Goal: Information Seeking & Learning: Learn about a topic

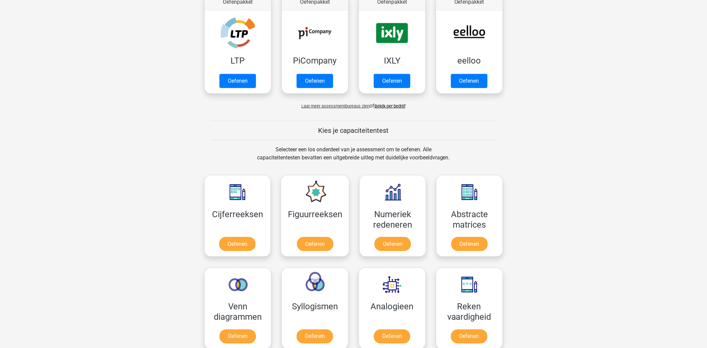
scroll to position [261, 0]
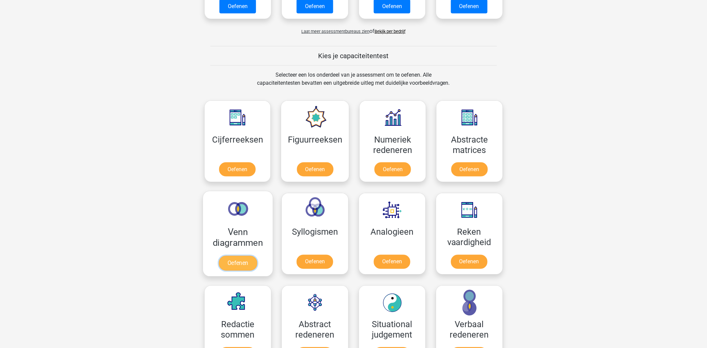
click at [233, 256] on link "Oefenen" at bounding box center [238, 263] width 38 height 15
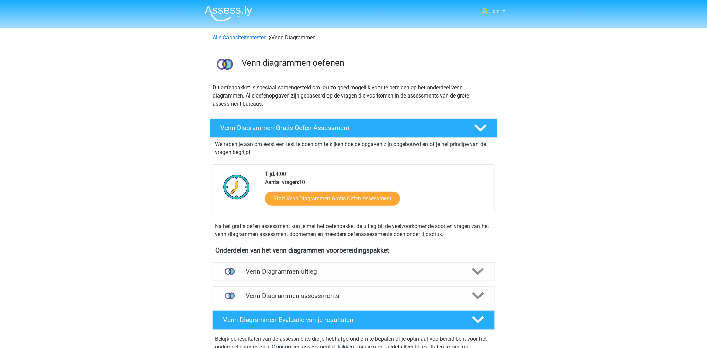
click at [303, 268] on h4 "Venn Diagrammen uitleg" at bounding box center [354, 271] width 216 height 8
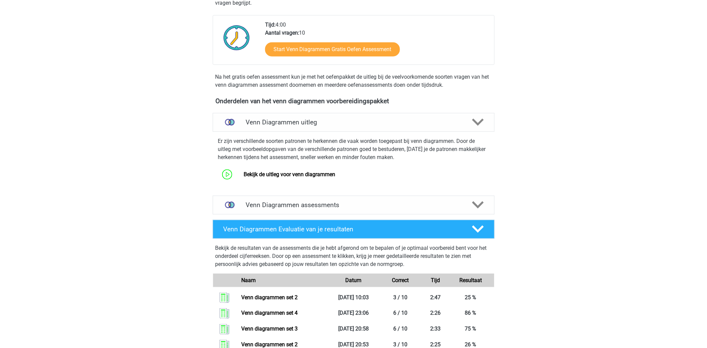
scroll to position [186, 0]
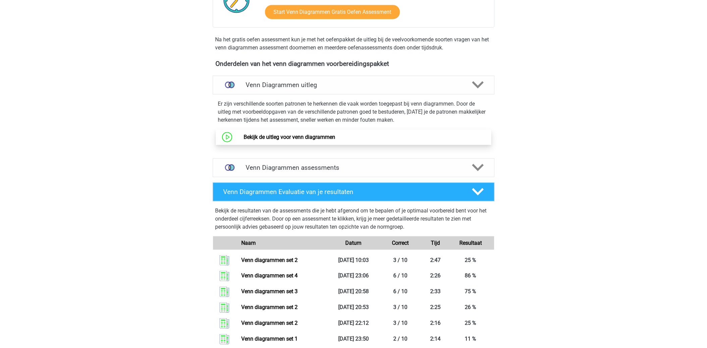
click at [323, 134] on link "Bekijk de uitleg voor venn diagrammen" at bounding box center [290, 137] width 92 height 6
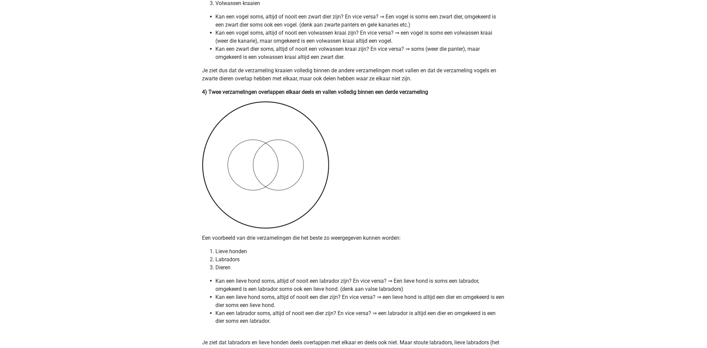
scroll to position [1082, 0]
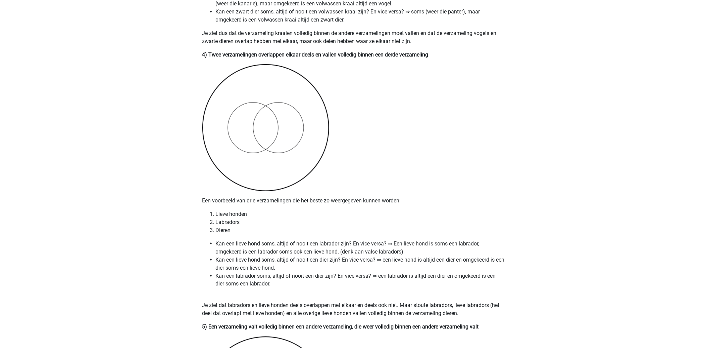
click at [268, 276] on li "Kan een labrador soms, altijd of nooit een dier zijn? En vice versa? ⇒ een labr…" at bounding box center [360, 284] width 289 height 24
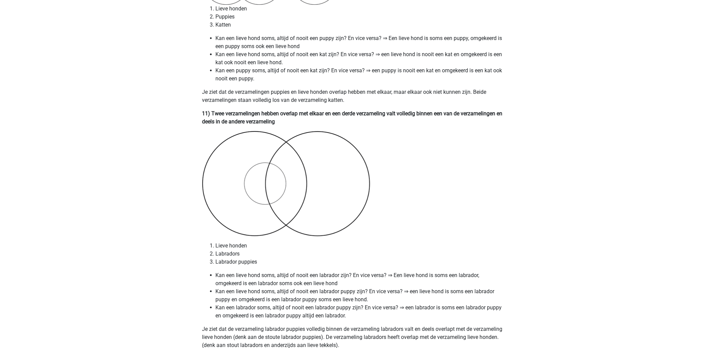
scroll to position [2724, 0]
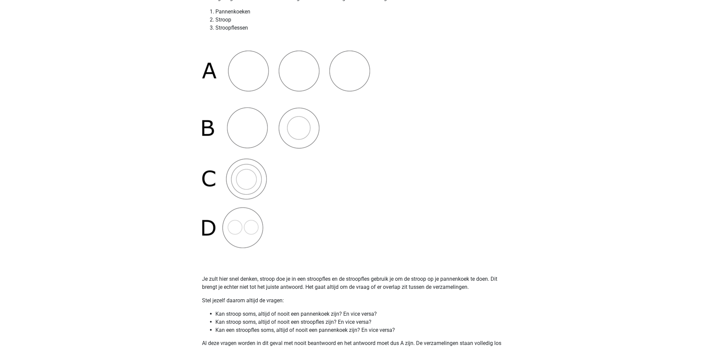
scroll to position [261, 0]
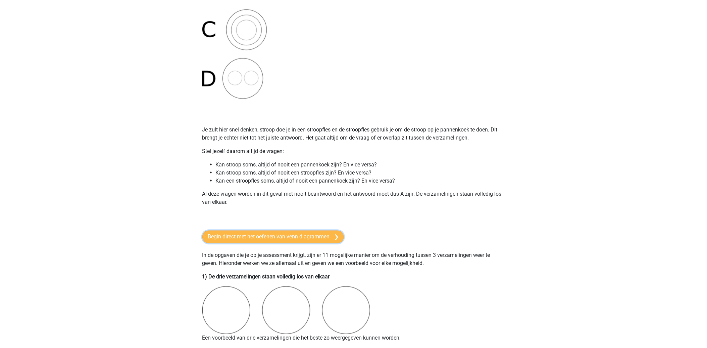
click at [237, 236] on link "Begin direct met het oefenen van venn diagrammen" at bounding box center [273, 236] width 142 height 13
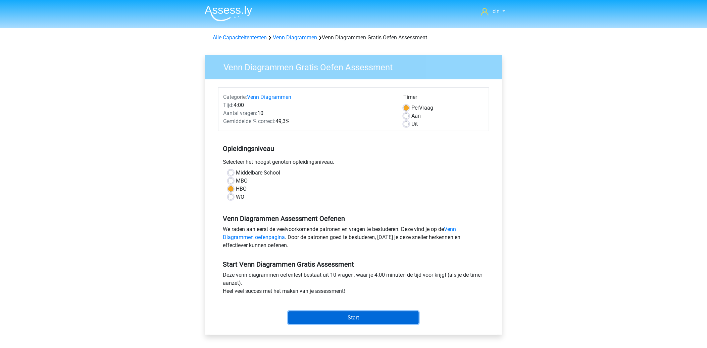
click at [358, 318] on input "Start" at bounding box center [353, 317] width 131 height 13
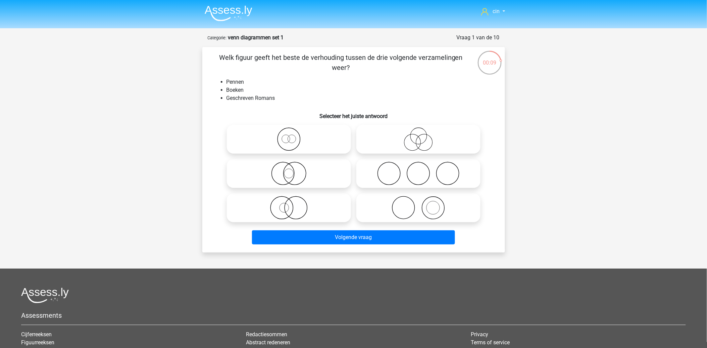
click at [434, 213] on icon at bounding box center [418, 208] width 119 height 24
click at [423, 204] on input "radio" at bounding box center [421, 202] width 4 height 4
radio input "true"
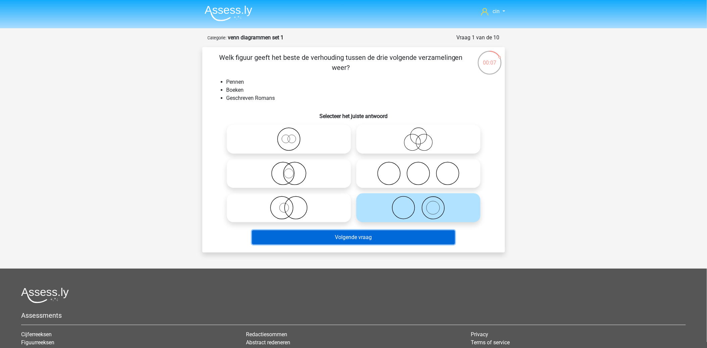
click at [362, 237] on button "Volgende vraag" at bounding box center [353, 237] width 203 height 14
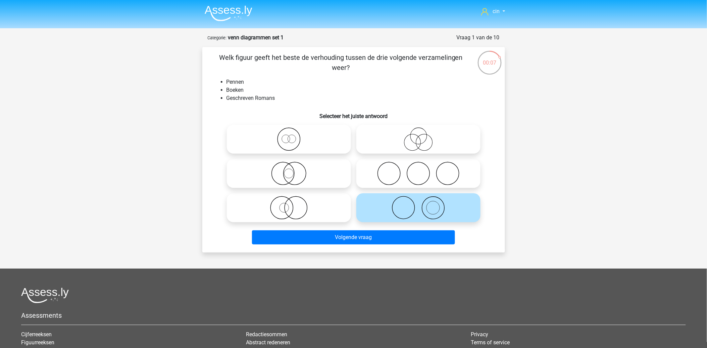
scroll to position [34, 0]
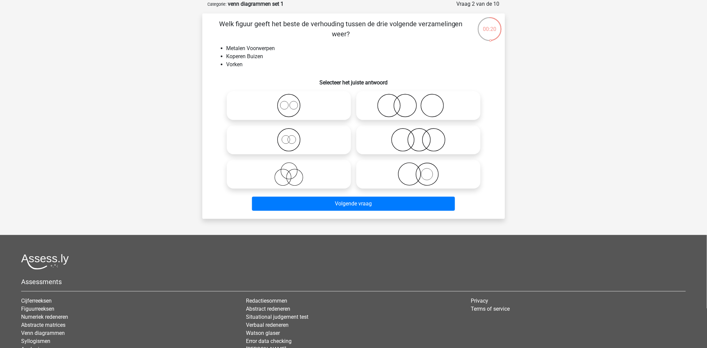
click at [427, 143] on icon at bounding box center [418, 140] width 119 height 24
click at [423, 136] on input "radio" at bounding box center [421, 134] width 4 height 4
radio input "true"
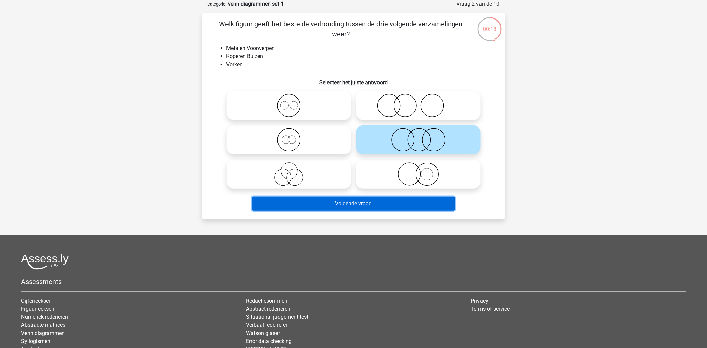
click at [354, 206] on button "Volgende vraag" at bounding box center [353, 203] width 203 height 14
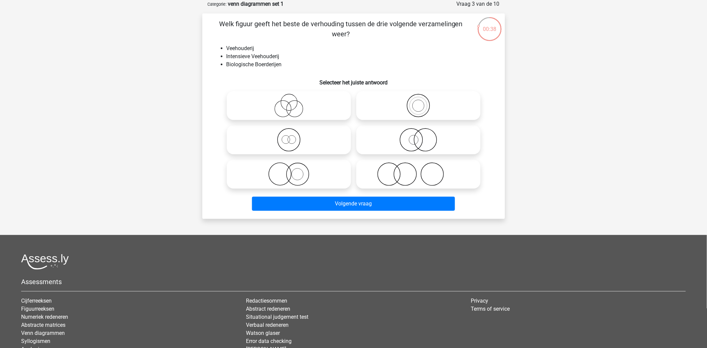
click at [285, 168] on icon at bounding box center [289, 174] width 119 height 24
click at [289, 168] on input "radio" at bounding box center [291, 168] width 4 height 4
radio input "true"
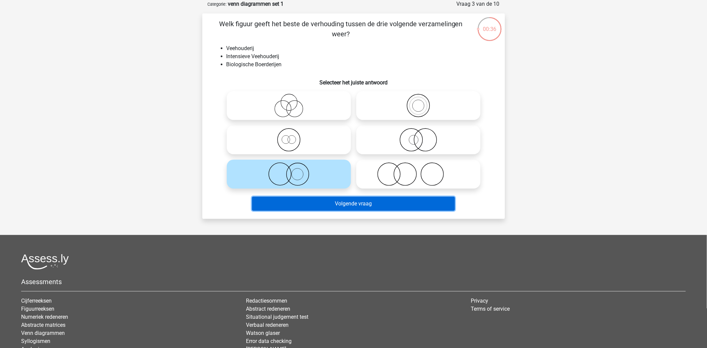
click at [293, 202] on button "Volgende vraag" at bounding box center [353, 203] width 203 height 14
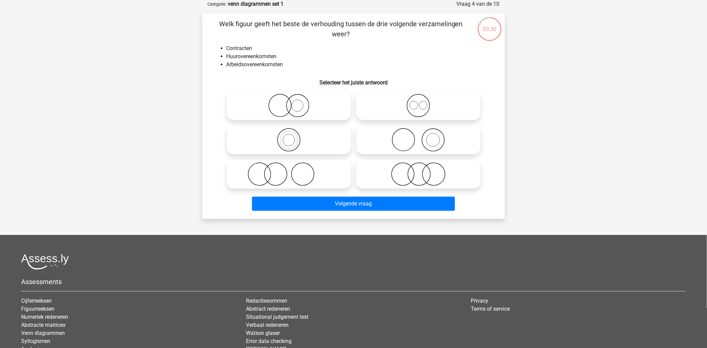
click at [423, 106] on icon at bounding box center [418, 106] width 119 height 24
click at [423, 102] on input "radio" at bounding box center [421, 100] width 4 height 4
radio input "true"
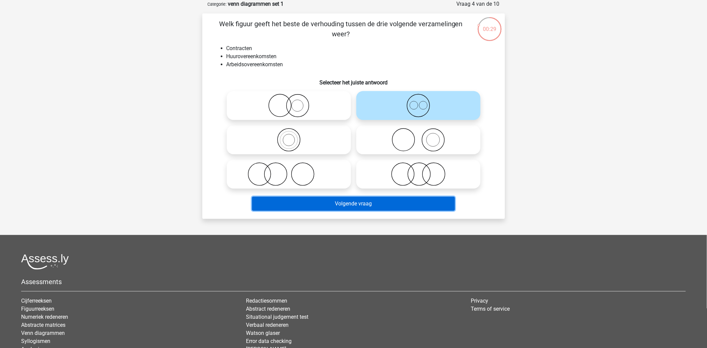
click at [350, 202] on button "Volgende vraag" at bounding box center [353, 203] width 203 height 14
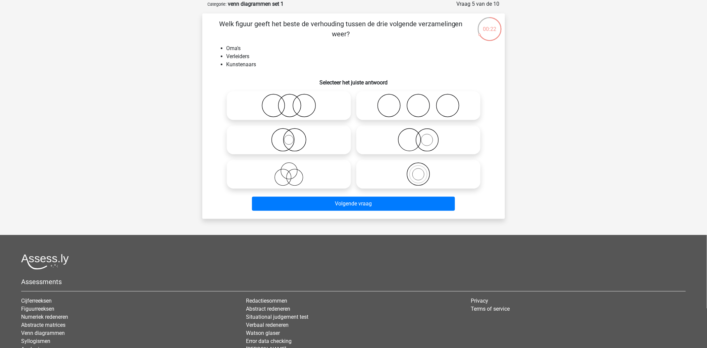
click at [290, 173] on circle at bounding box center [283, 177] width 16 height 16
click at [290, 171] on input "radio" at bounding box center [291, 168] width 4 height 4
radio input "true"
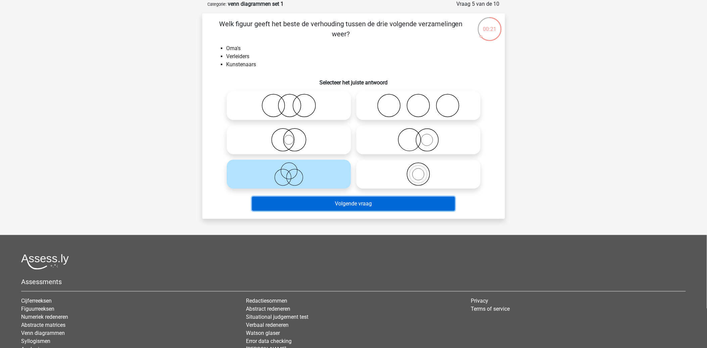
click at [296, 201] on button "Volgende vraag" at bounding box center [353, 203] width 203 height 14
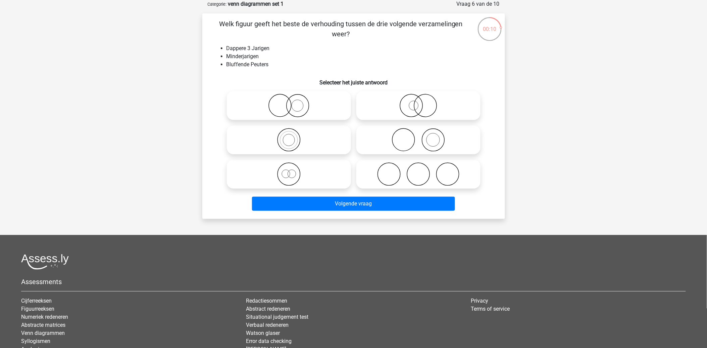
click at [288, 174] on icon at bounding box center [289, 174] width 119 height 24
click at [289, 171] on input "radio" at bounding box center [291, 168] width 4 height 4
radio input "true"
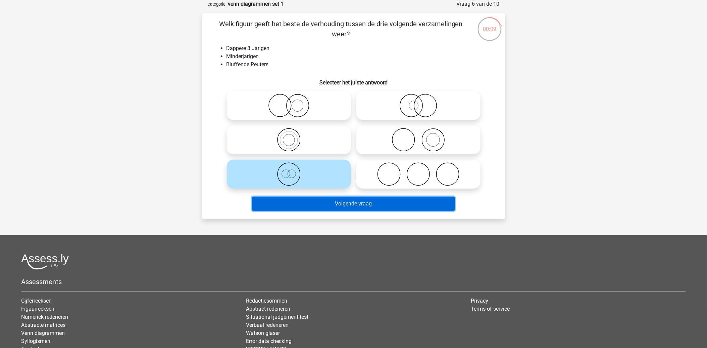
click at [301, 202] on button "Volgende vraag" at bounding box center [353, 203] width 203 height 14
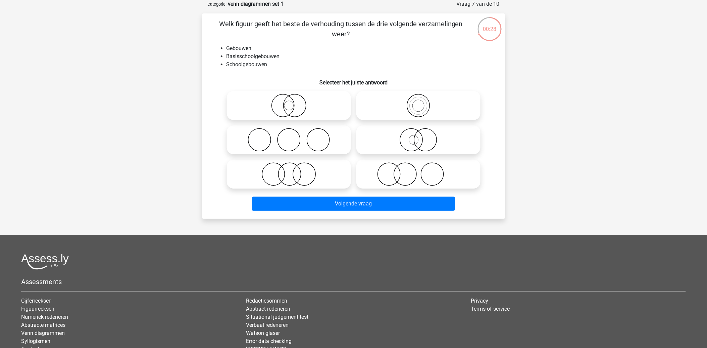
click at [420, 140] on icon at bounding box center [418, 140] width 119 height 24
click at [420, 136] on input "radio" at bounding box center [421, 134] width 4 height 4
radio input "true"
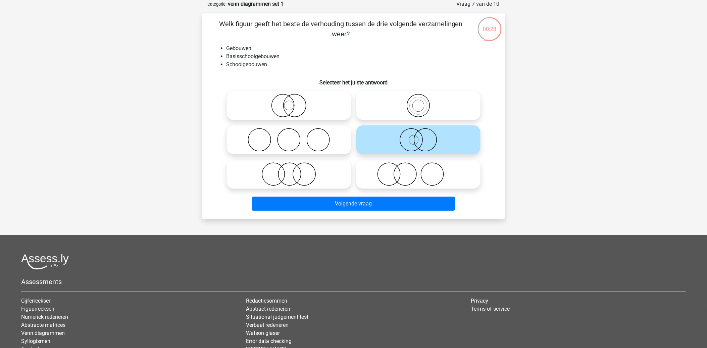
click at [290, 104] on icon at bounding box center [289, 106] width 119 height 24
click at [290, 102] on input "radio" at bounding box center [291, 100] width 4 height 4
radio input "true"
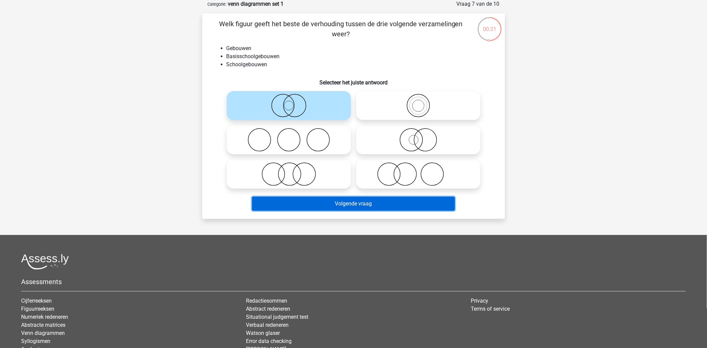
click at [358, 202] on button "Volgende vraag" at bounding box center [353, 203] width 203 height 14
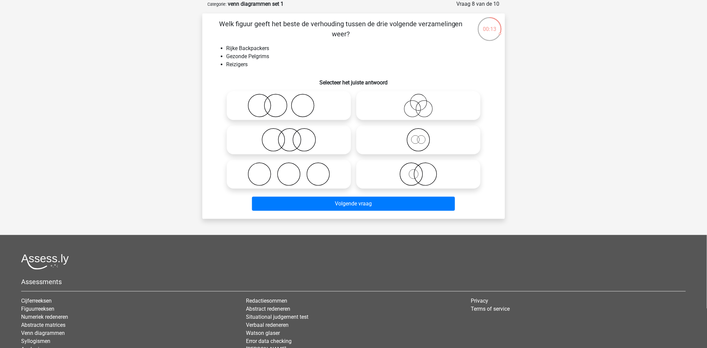
click at [425, 108] on icon at bounding box center [418, 106] width 119 height 24
click at [423, 102] on input "radio" at bounding box center [421, 100] width 4 height 4
radio input "true"
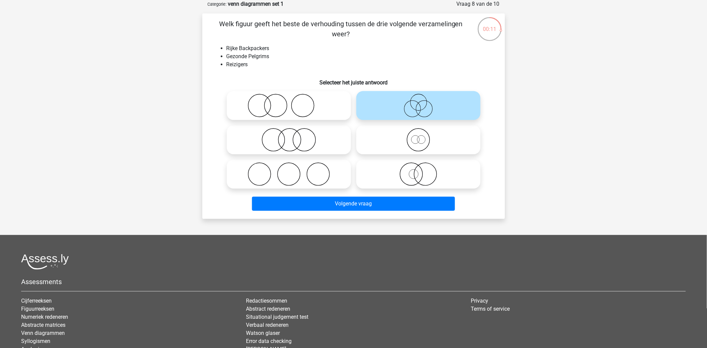
click at [421, 140] on icon at bounding box center [418, 140] width 119 height 24
click at [421, 136] on input "radio" at bounding box center [421, 134] width 4 height 4
radio input "true"
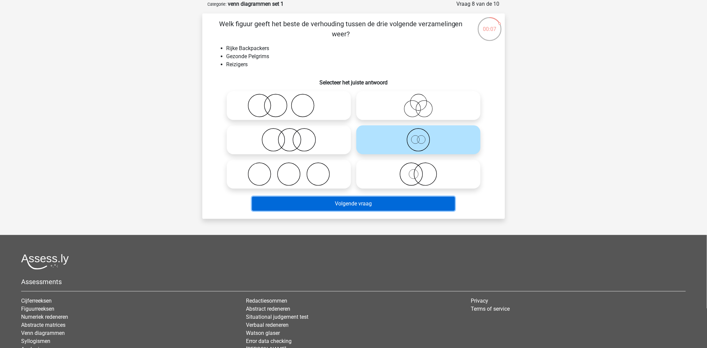
click at [351, 203] on button "Volgende vraag" at bounding box center [353, 203] width 203 height 14
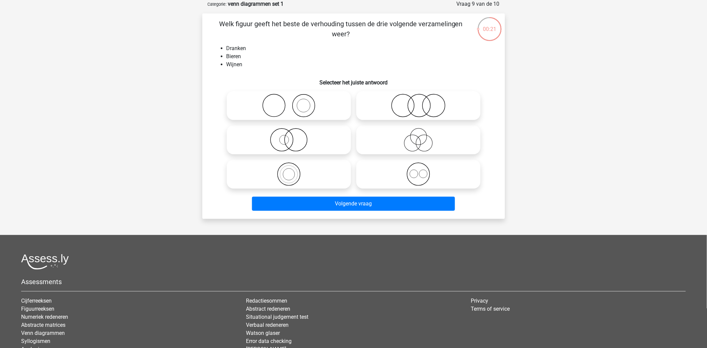
click at [421, 175] on icon at bounding box center [418, 174] width 119 height 24
click at [421, 171] on input "radio" at bounding box center [421, 168] width 4 height 4
radio input "true"
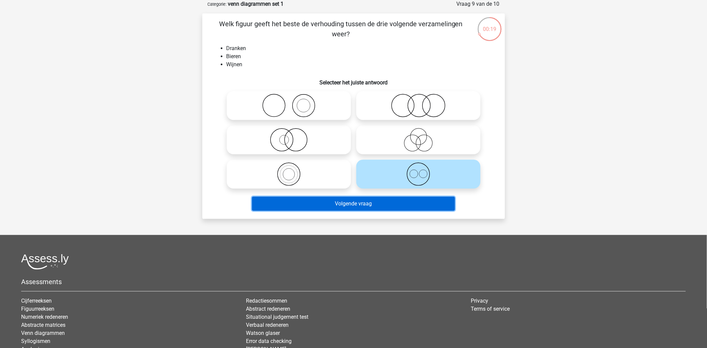
click at [359, 207] on button "Volgende vraag" at bounding box center [353, 203] width 203 height 14
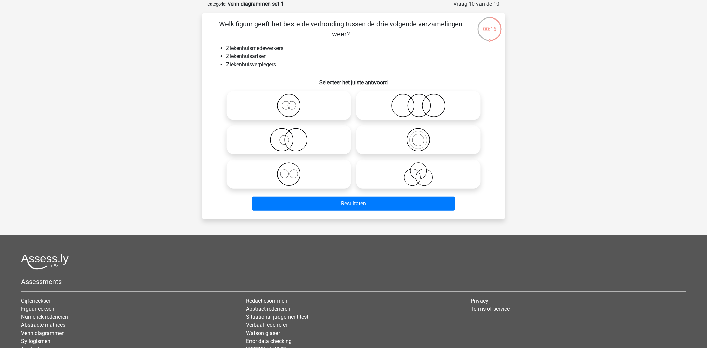
click at [295, 103] on icon at bounding box center [289, 106] width 119 height 24
click at [293, 102] on input "radio" at bounding box center [291, 100] width 4 height 4
radio input "true"
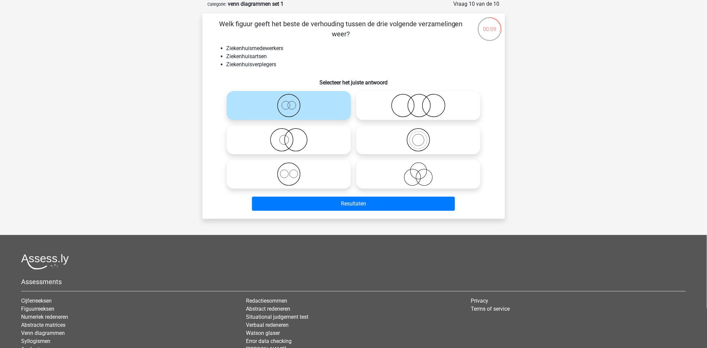
click at [424, 106] on icon at bounding box center [418, 106] width 119 height 24
click at [423, 102] on input "radio" at bounding box center [421, 100] width 4 height 4
radio input "true"
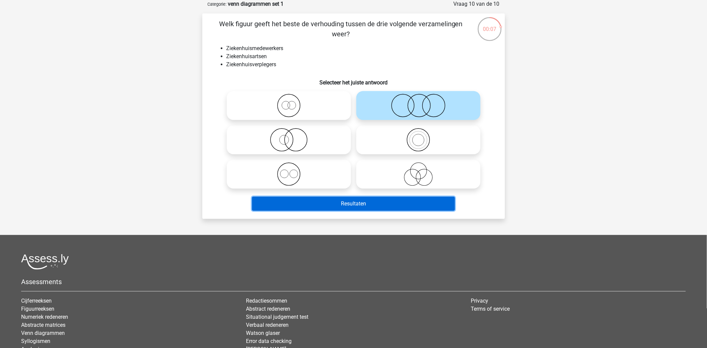
click at [365, 205] on button "Resultaten" at bounding box center [353, 203] width 203 height 14
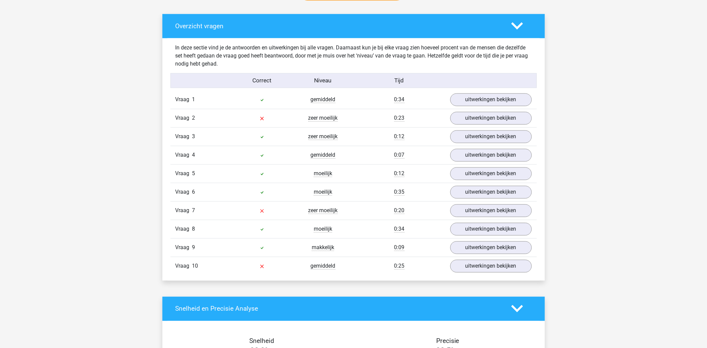
scroll to position [410, 0]
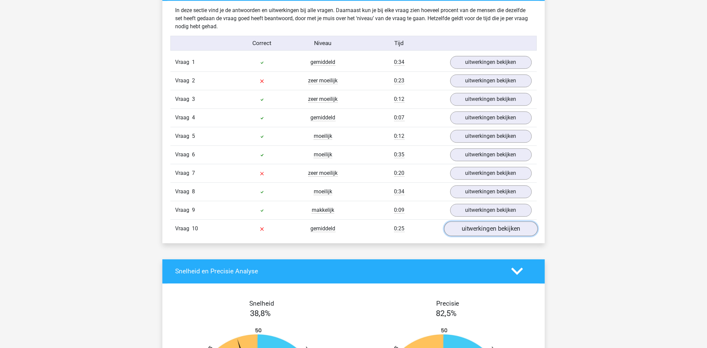
click at [465, 226] on link "uitwerkingen bekijken" at bounding box center [491, 228] width 94 height 15
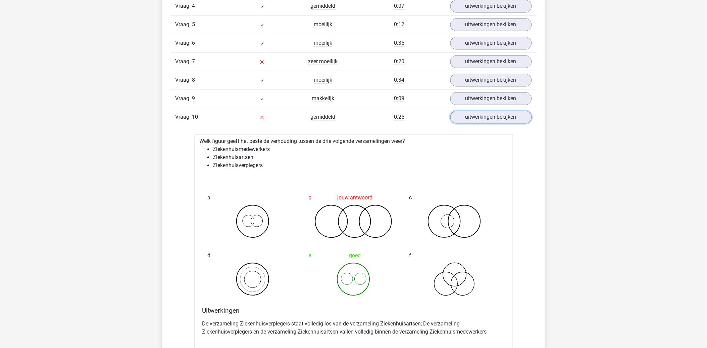
scroll to position [485, 0]
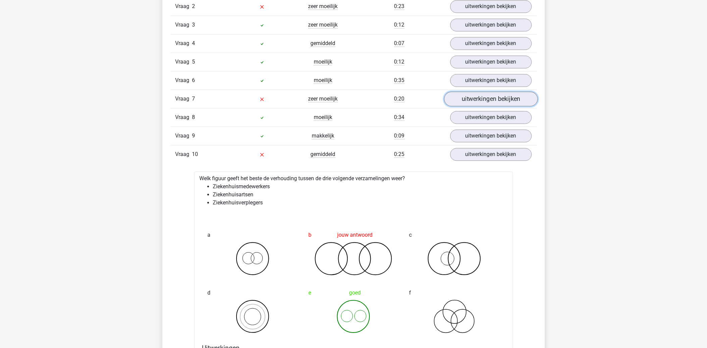
click at [486, 99] on link "uitwerkingen bekijken" at bounding box center [491, 98] width 94 height 15
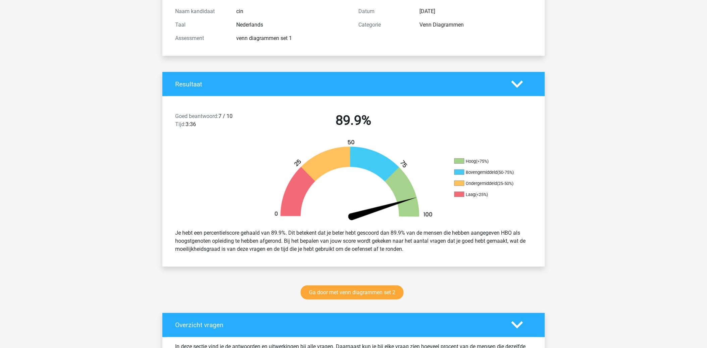
scroll to position [0, 0]
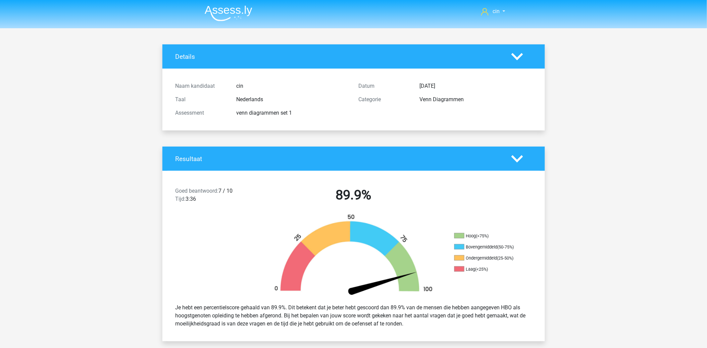
click at [217, 11] on img at bounding box center [229, 13] width 48 height 16
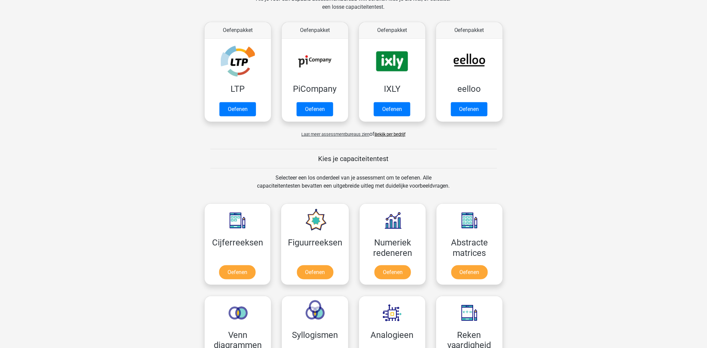
scroll to position [186, 0]
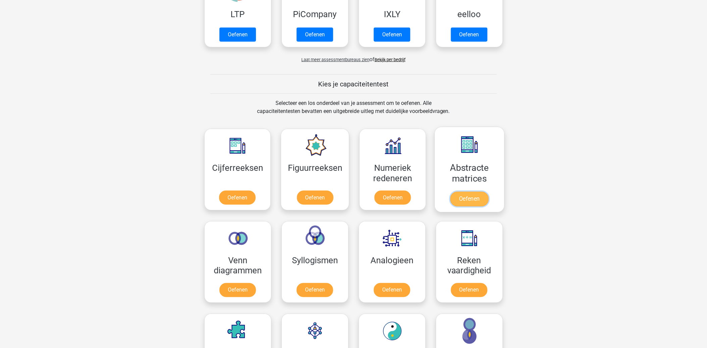
click at [467, 191] on link "Oefenen" at bounding box center [470, 198] width 38 height 15
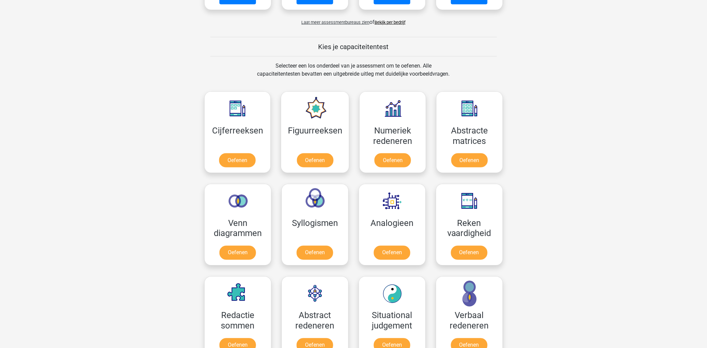
scroll to position [298, 0]
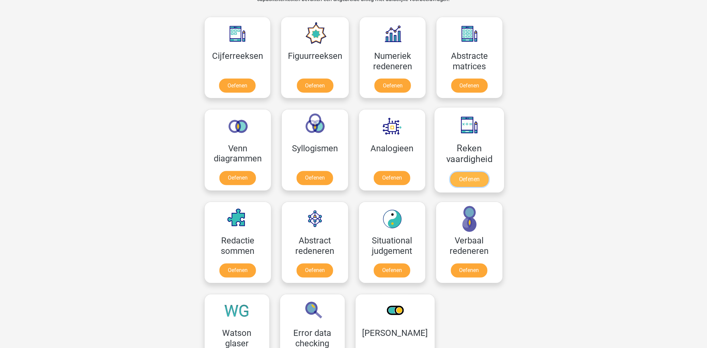
click at [474, 172] on link "Oefenen" at bounding box center [469, 179] width 38 height 15
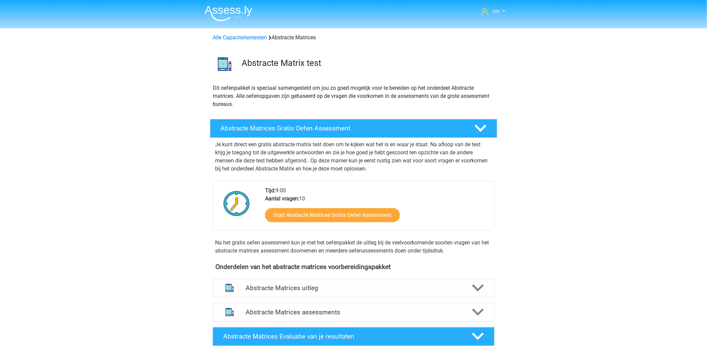
scroll to position [112, 0]
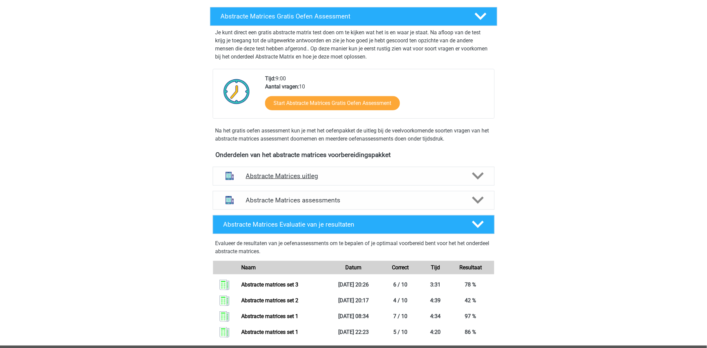
click at [286, 174] on h4 "Abstracte Matrices uitleg" at bounding box center [354, 176] width 216 height 8
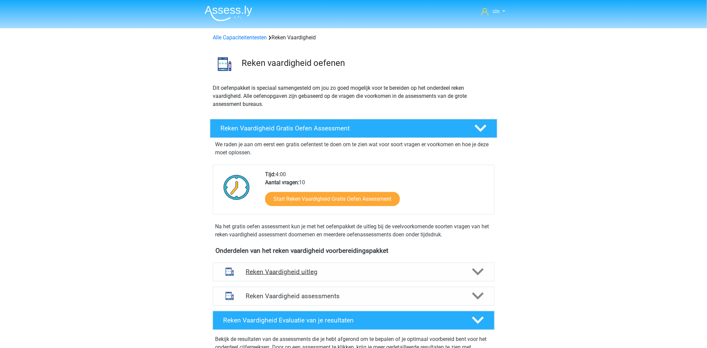
click at [275, 273] on h4 "Reken Vaardigheid uitleg" at bounding box center [354, 272] width 216 height 8
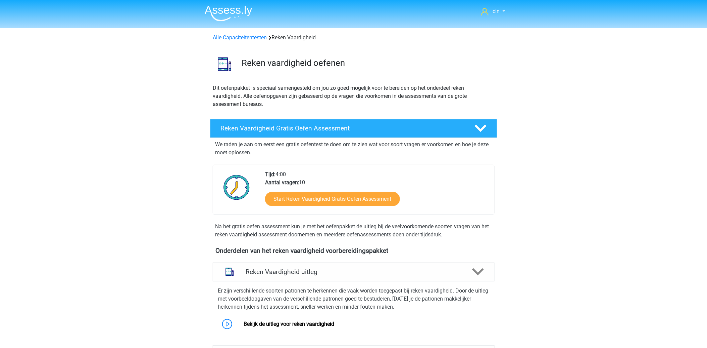
scroll to position [75, 0]
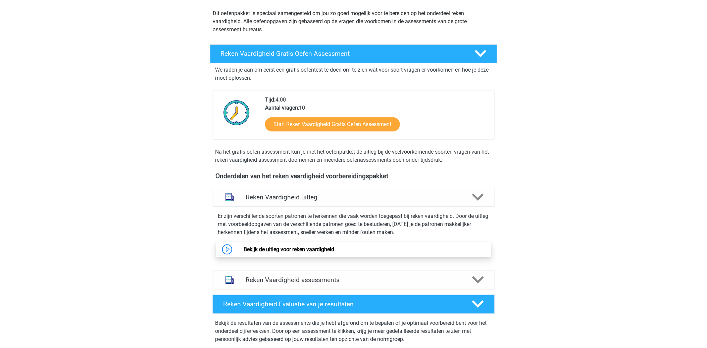
click at [278, 248] on link "Bekijk de uitleg voor reken vaardigheid" at bounding box center [289, 249] width 91 height 6
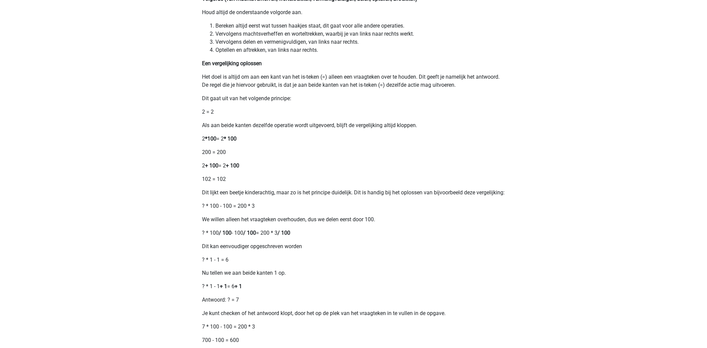
scroll to position [261, 0]
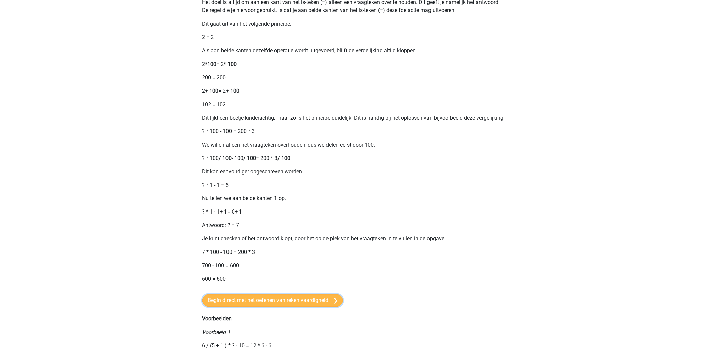
click at [305, 306] on link "Begin direct met het oefenen van reken vaardigheid" at bounding box center [272, 300] width 141 height 13
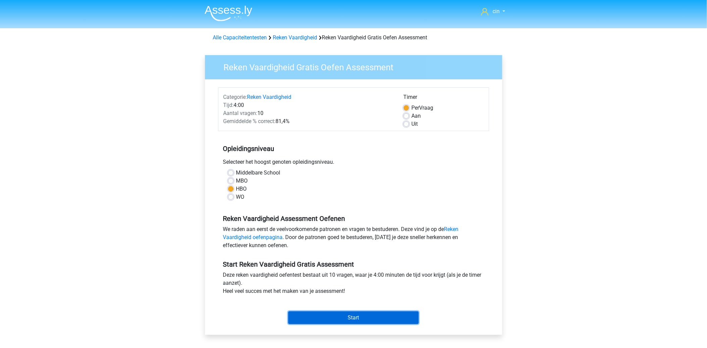
click at [379, 320] on input "Start" at bounding box center [353, 317] width 131 height 13
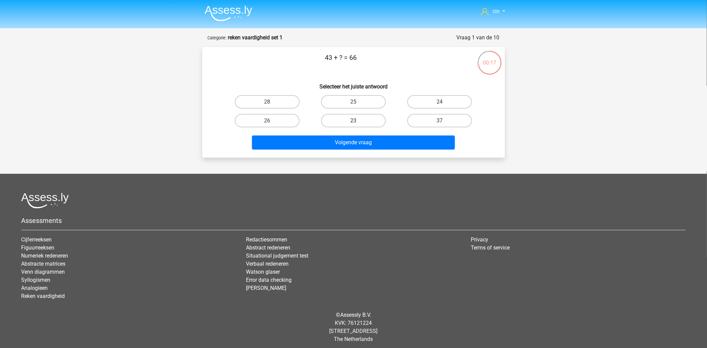
click at [350, 118] on label "23" at bounding box center [353, 120] width 65 height 13
click at [354, 121] on input "23" at bounding box center [356, 123] width 4 height 4
radio input "true"
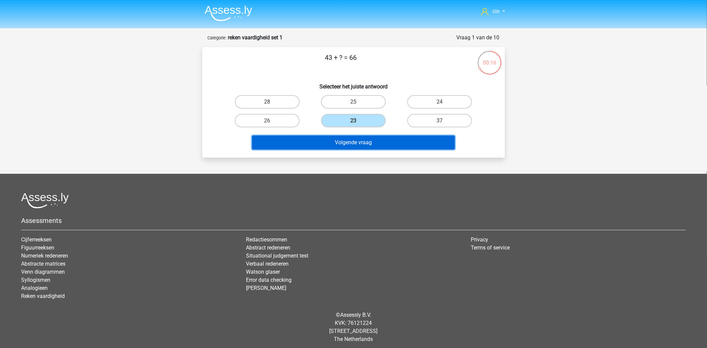
click at [348, 141] on button "Volgende vraag" at bounding box center [353, 142] width 203 height 14
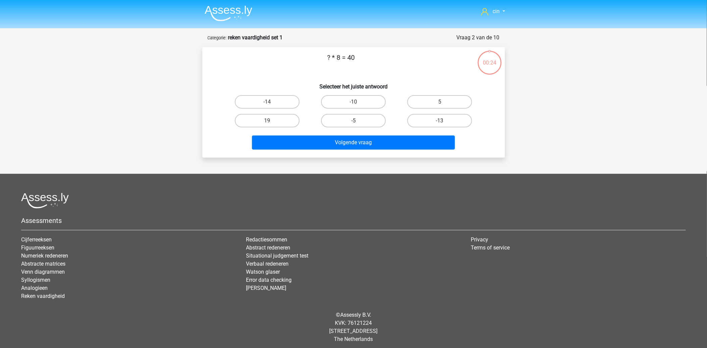
scroll to position [2, 0]
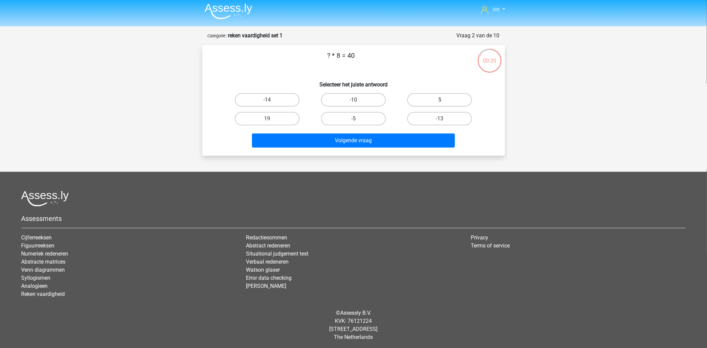
click at [445, 95] on label "5" at bounding box center [440, 99] width 65 height 13
click at [445, 100] on input "5" at bounding box center [442, 102] width 4 height 4
radio input "true"
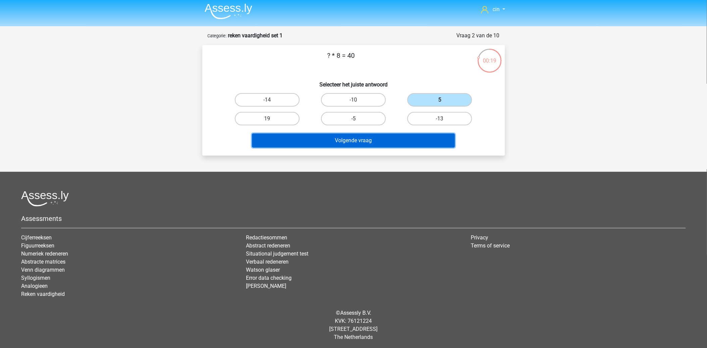
click at [371, 135] on button "Volgende vraag" at bounding box center [353, 140] width 203 height 14
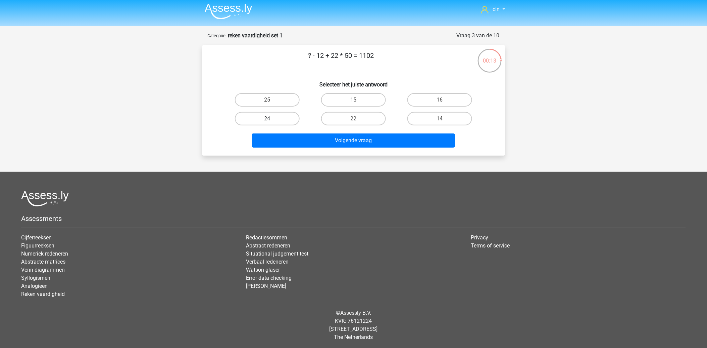
click at [263, 117] on label "24" at bounding box center [267, 118] width 65 height 13
click at [267, 119] on input "24" at bounding box center [269, 121] width 4 height 4
radio input "true"
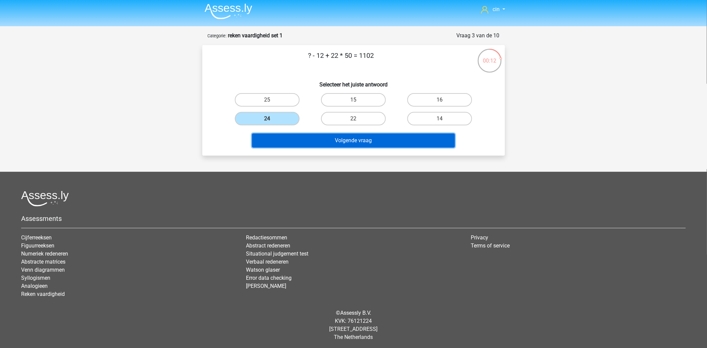
click at [335, 142] on button "Volgende vraag" at bounding box center [353, 140] width 203 height 14
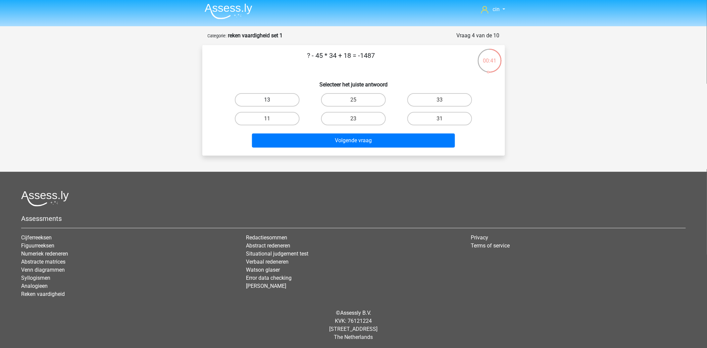
click at [276, 98] on label "13" at bounding box center [267, 99] width 65 height 13
click at [272, 100] on input "13" at bounding box center [269, 102] width 4 height 4
radio input "true"
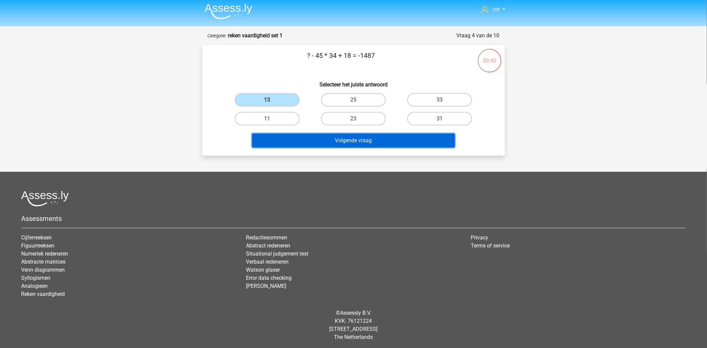
click at [340, 143] on button "Volgende vraag" at bounding box center [353, 140] width 203 height 14
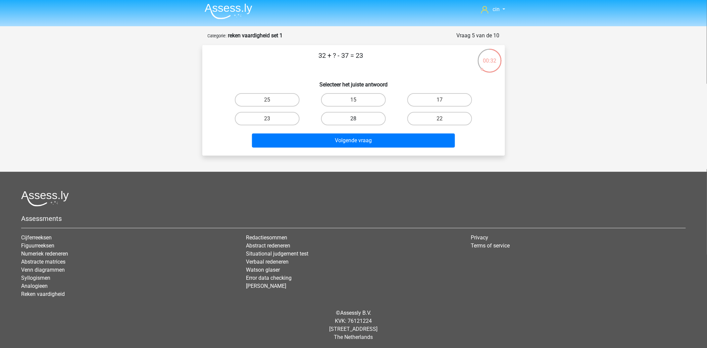
click at [340, 118] on label "28" at bounding box center [353, 118] width 65 height 13
click at [354, 119] on input "28" at bounding box center [356, 121] width 4 height 4
radio input "true"
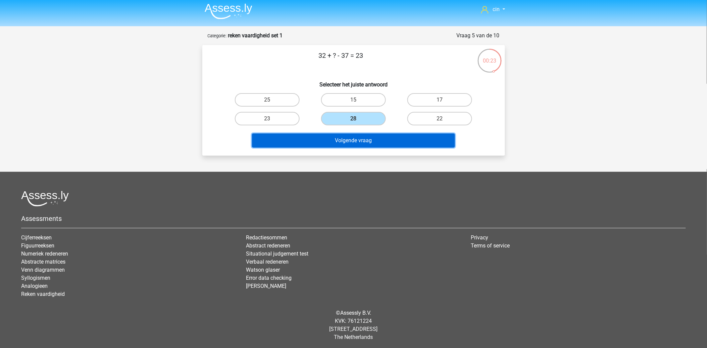
click at [348, 138] on button "Volgende vraag" at bounding box center [353, 140] width 203 height 14
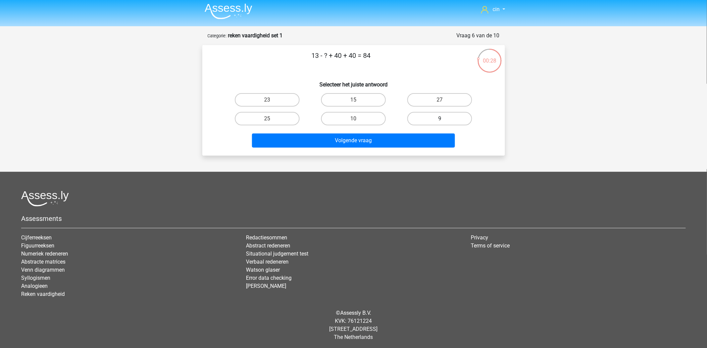
click at [432, 113] on label "9" at bounding box center [440, 118] width 65 height 13
click at [440, 119] on input "9" at bounding box center [442, 121] width 4 height 4
radio input "true"
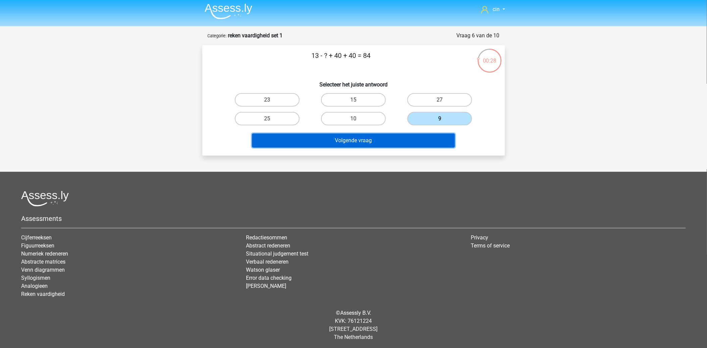
click at [349, 138] on button "Volgende vraag" at bounding box center [353, 140] width 203 height 14
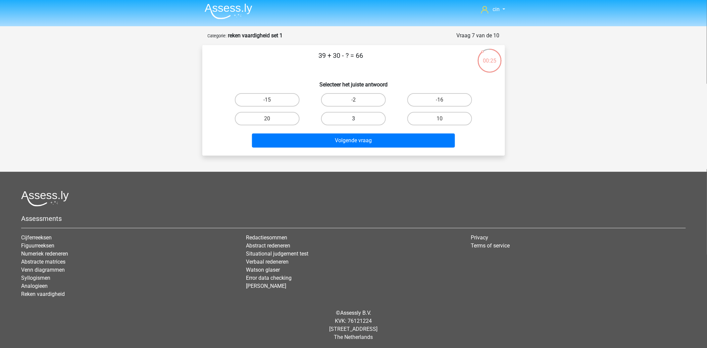
click at [352, 122] on label "3" at bounding box center [353, 118] width 65 height 13
click at [354, 122] on input "3" at bounding box center [356, 121] width 4 height 4
radio input "true"
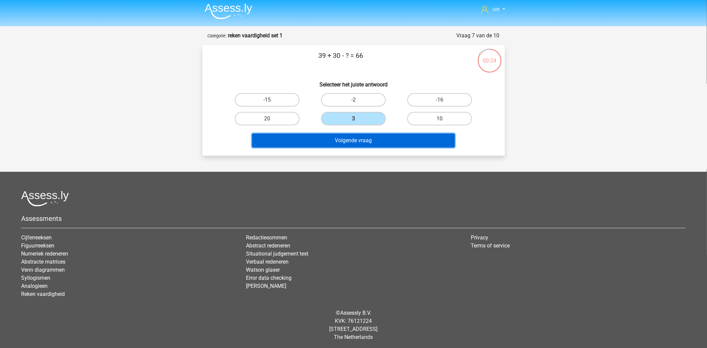
click at [364, 143] on button "Volgende vraag" at bounding box center [353, 140] width 203 height 14
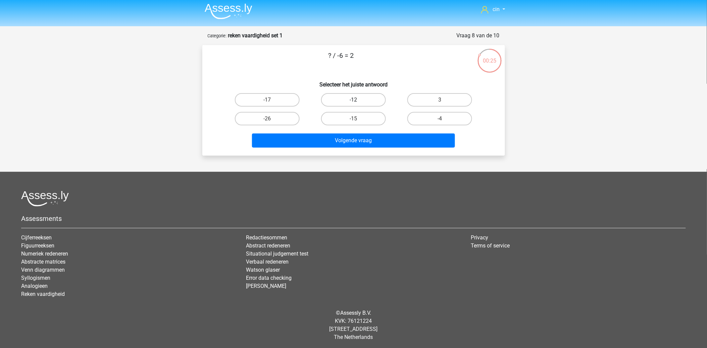
click at [350, 99] on label "-12" at bounding box center [353, 99] width 65 height 13
click at [354, 100] on input "-12" at bounding box center [356, 102] width 4 height 4
radio input "true"
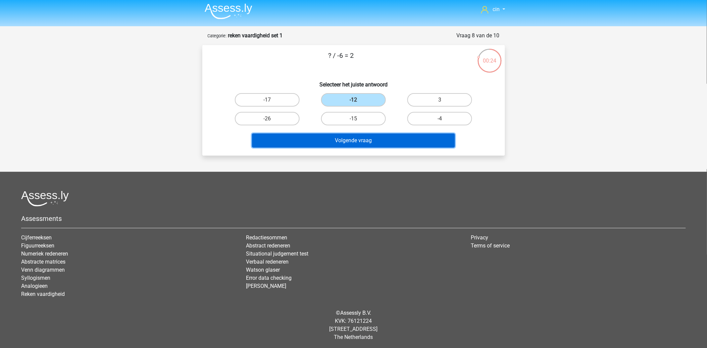
click at [346, 140] on button "Volgende vraag" at bounding box center [353, 140] width 203 height 14
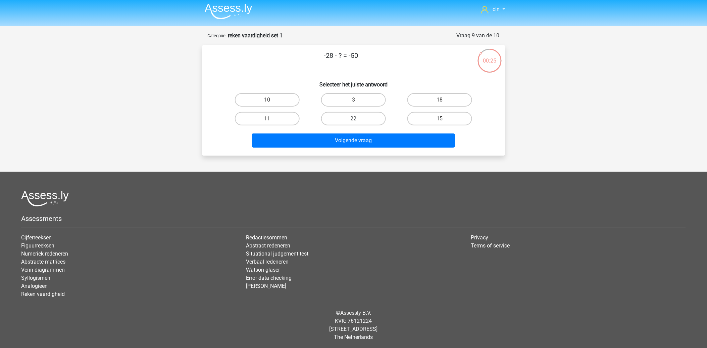
drag, startPoint x: 370, startPoint y: 116, endPoint x: 370, endPoint y: 122, distance: 5.7
click at [370, 117] on label "22" at bounding box center [353, 118] width 65 height 13
click at [358, 119] on input "22" at bounding box center [356, 121] width 4 height 4
radio input "true"
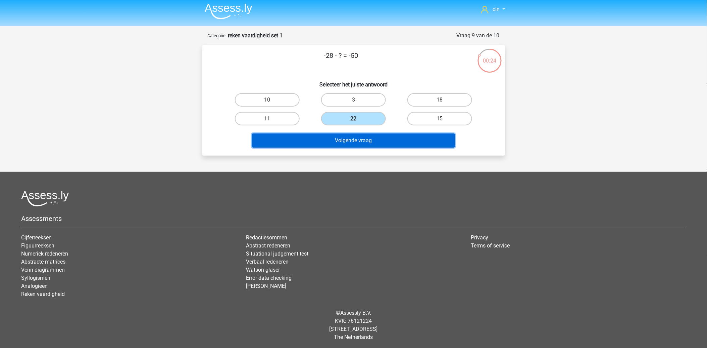
click at [370, 137] on button "Volgende vraag" at bounding box center [353, 140] width 203 height 14
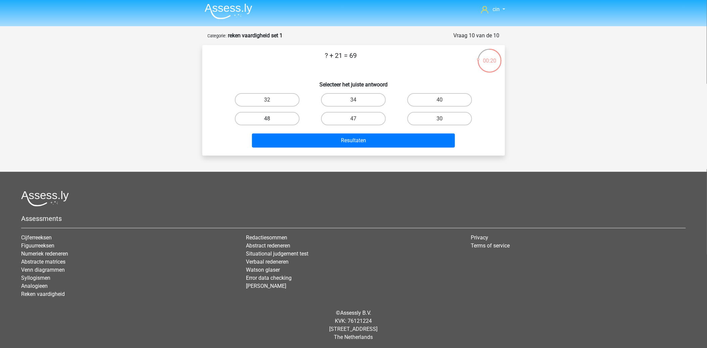
click at [272, 117] on label "48" at bounding box center [267, 118] width 65 height 13
click at [272, 119] on input "48" at bounding box center [269, 121] width 4 height 4
radio input "true"
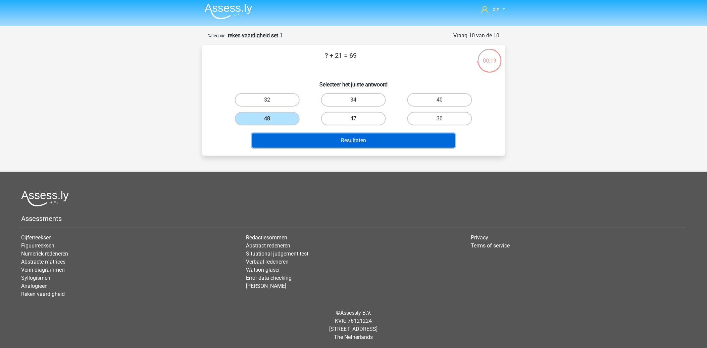
click at [296, 137] on button "Resultaten" at bounding box center [353, 140] width 203 height 14
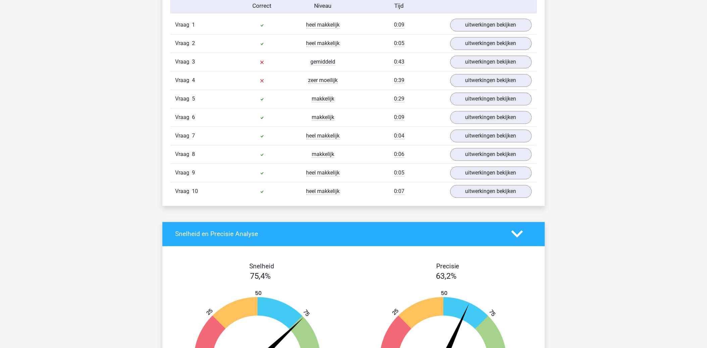
scroll to position [410, 0]
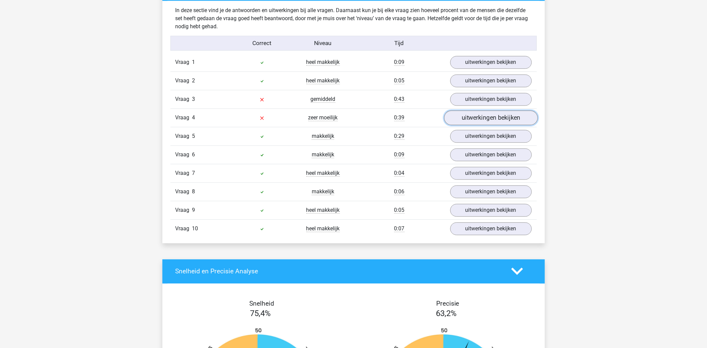
click at [454, 118] on link "uitwerkingen bekijken" at bounding box center [491, 117] width 94 height 15
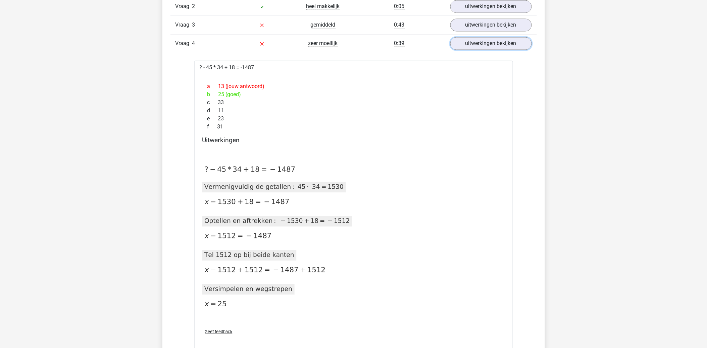
scroll to position [336, 0]
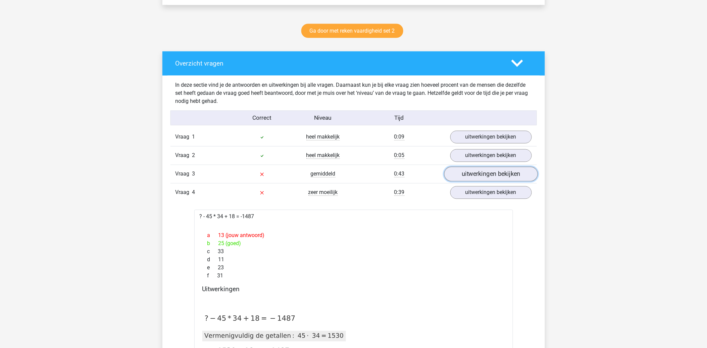
click at [470, 177] on link "uitwerkingen bekijken" at bounding box center [491, 174] width 94 height 15
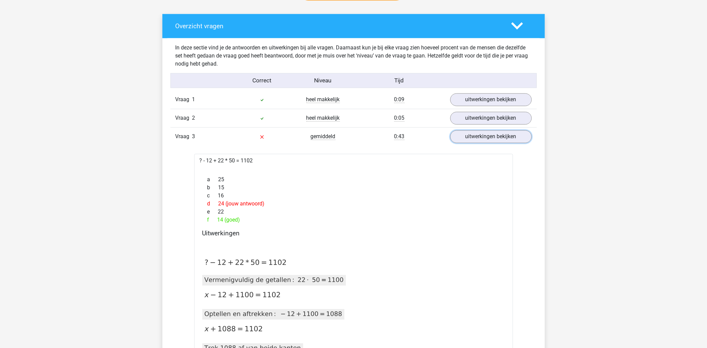
scroll to position [186, 0]
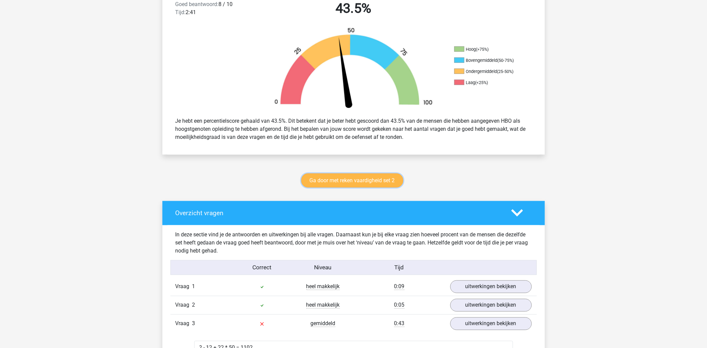
click at [355, 180] on link "Ga door met reken vaardigheid set 2" at bounding box center [353, 180] width 102 height 14
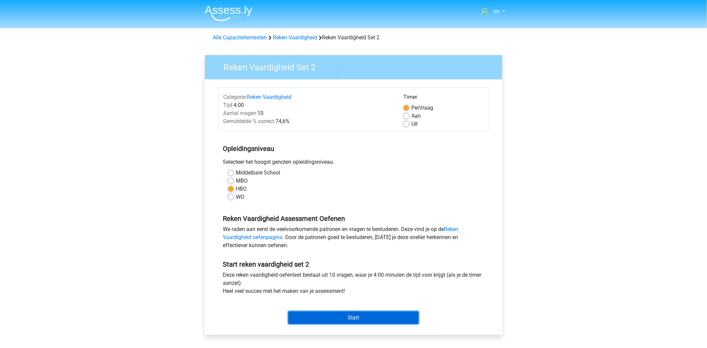
click at [342, 319] on input "Start" at bounding box center [353, 317] width 131 height 13
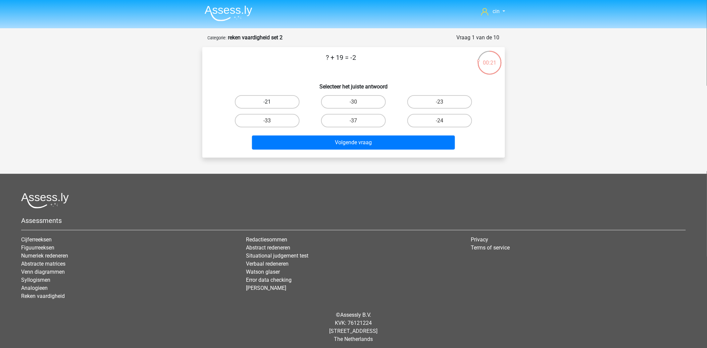
click at [267, 100] on label "-21" at bounding box center [267, 101] width 65 height 13
click at [267, 102] on input "-21" at bounding box center [269, 104] width 4 height 4
radio input "true"
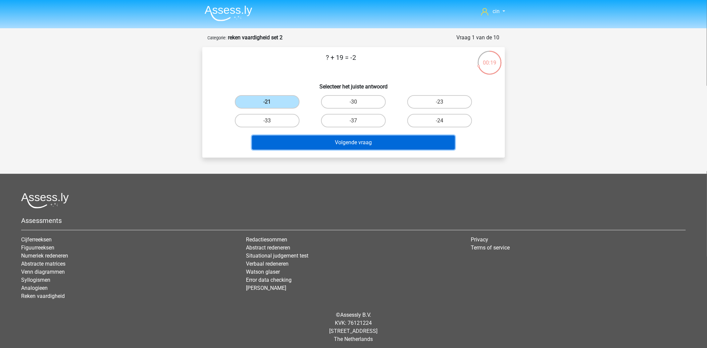
click at [326, 139] on button "Volgende vraag" at bounding box center [353, 142] width 203 height 14
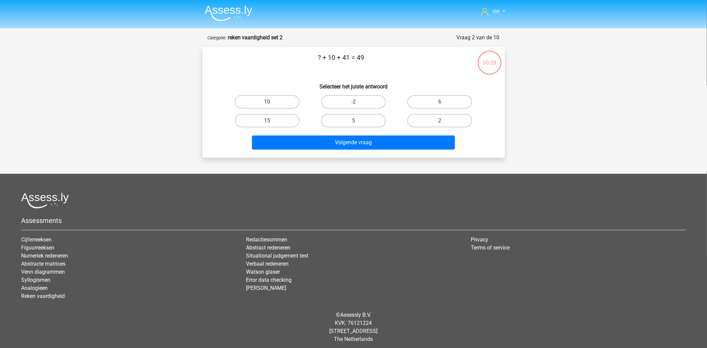
scroll to position [2, 0]
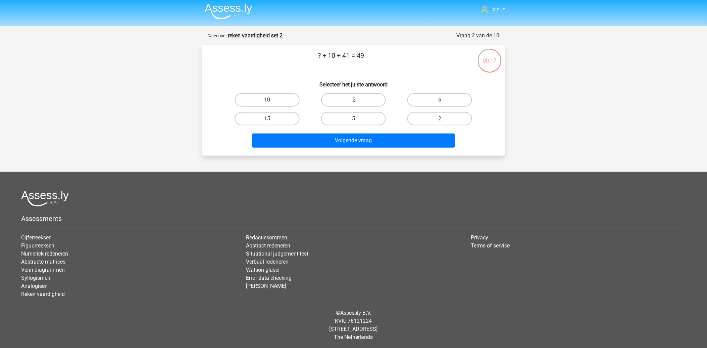
click at [359, 100] on label "-2" at bounding box center [353, 99] width 65 height 13
click at [358, 100] on input "-2" at bounding box center [356, 102] width 4 height 4
radio input "true"
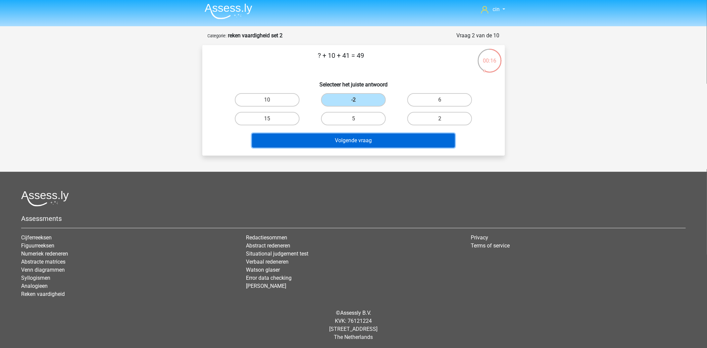
click at [355, 138] on button "Volgende vraag" at bounding box center [353, 140] width 203 height 14
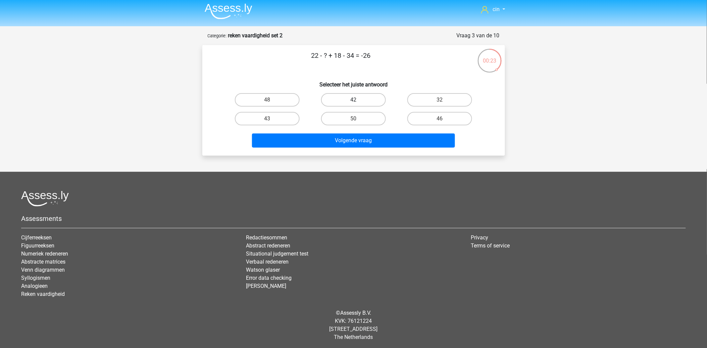
click at [339, 98] on label "42" at bounding box center [353, 99] width 65 height 13
click at [354, 100] on input "42" at bounding box center [356, 102] width 4 height 4
radio input "true"
click at [433, 99] on label "32" at bounding box center [440, 99] width 65 height 13
click at [440, 100] on input "32" at bounding box center [442, 102] width 4 height 4
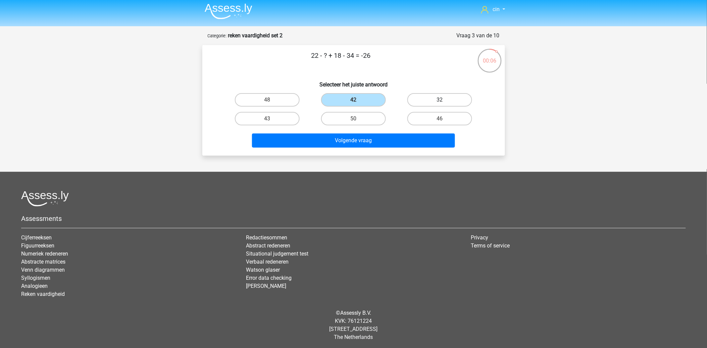
radio input "true"
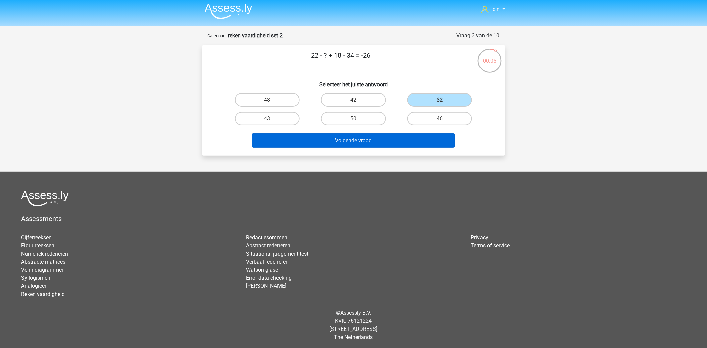
drag, startPoint x: 391, startPoint y: 127, endPoint x: 387, endPoint y: 133, distance: 7.3
click at [391, 128] on div "Volgende vraag" at bounding box center [353, 139] width 281 height 22
click at [387, 133] on button "Volgende vraag" at bounding box center [353, 140] width 203 height 14
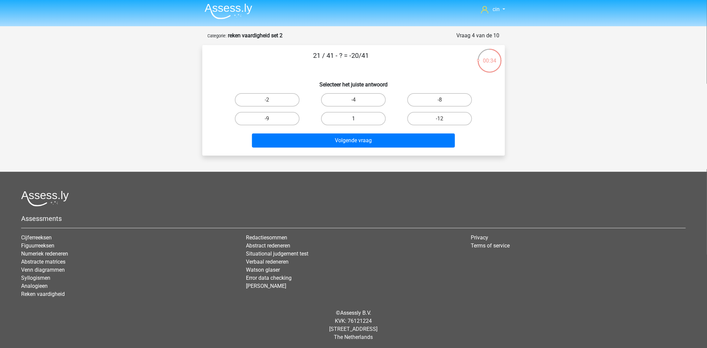
click at [343, 118] on label "1" at bounding box center [353, 118] width 65 height 13
click at [354, 119] on input "1" at bounding box center [356, 121] width 4 height 4
radio input "true"
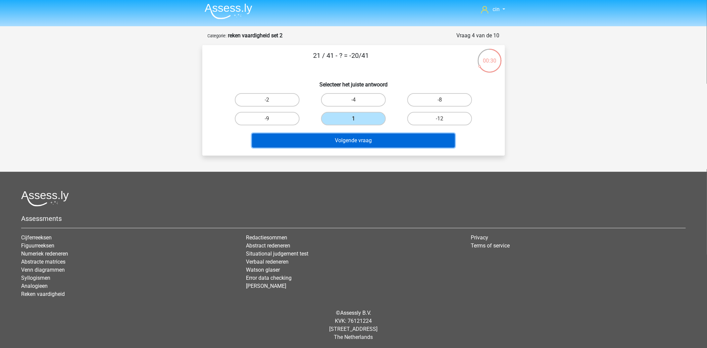
click at [362, 138] on button "Volgende vraag" at bounding box center [353, 140] width 203 height 14
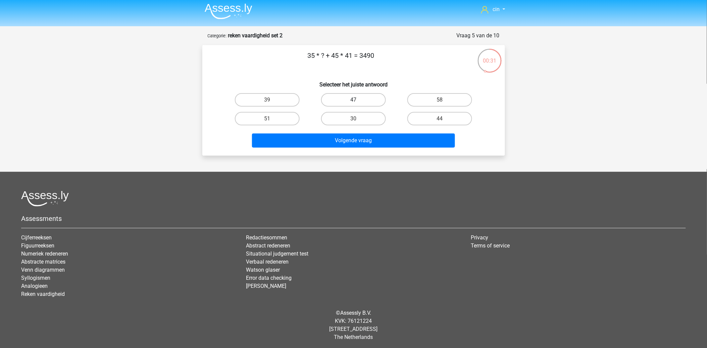
click at [333, 98] on label "47" at bounding box center [353, 99] width 65 height 13
click at [354, 100] on input "47" at bounding box center [356, 102] width 4 height 4
radio input "true"
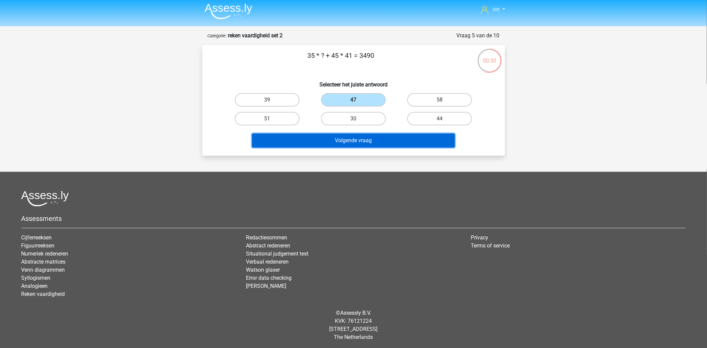
click at [338, 135] on button "Volgende vraag" at bounding box center [353, 140] width 203 height 14
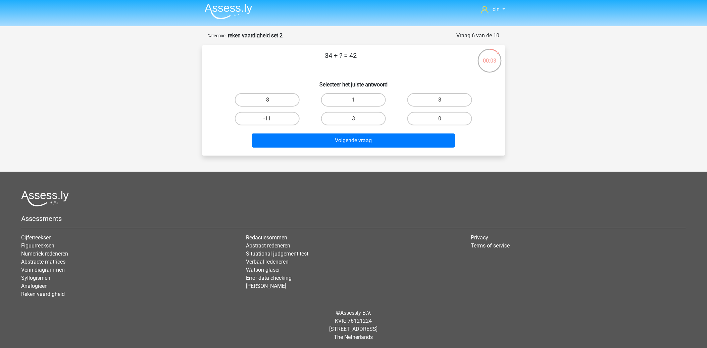
click at [444, 102] on input "8" at bounding box center [442, 102] width 4 height 4
radio input "true"
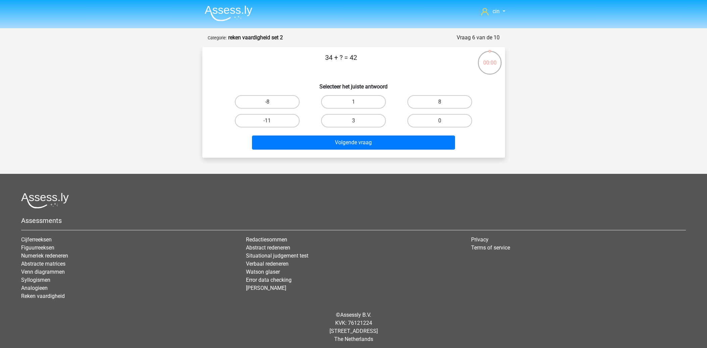
scroll to position [2, 0]
click at [430, 99] on label "10" at bounding box center [440, 101] width 65 height 13
click at [440, 102] on input "10" at bounding box center [442, 104] width 4 height 4
radio input "true"
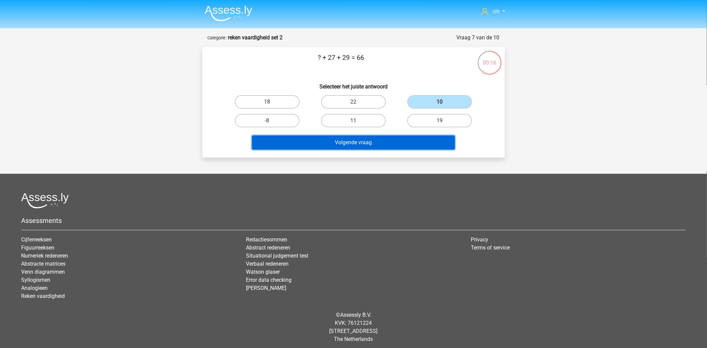
click at [354, 144] on button "Volgende vraag" at bounding box center [353, 142] width 203 height 14
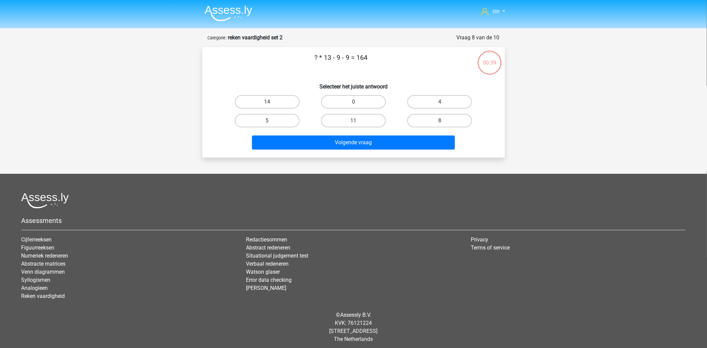
scroll to position [2, 0]
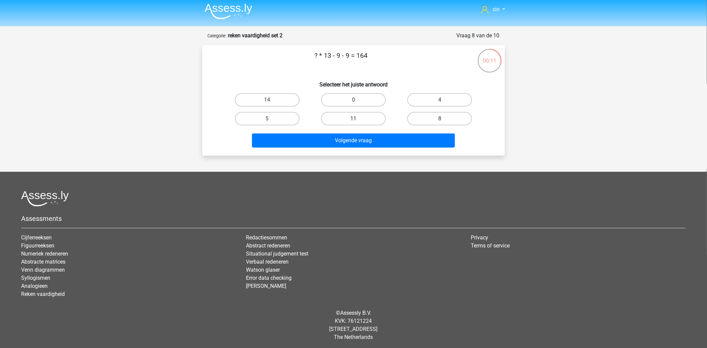
click at [360, 113] on label "11" at bounding box center [353, 118] width 65 height 13
click at [358, 119] on input "11" at bounding box center [356, 121] width 4 height 4
radio input "true"
click at [272, 96] on label "14" at bounding box center [267, 99] width 65 height 13
click at [272, 100] on input "14" at bounding box center [269, 102] width 4 height 4
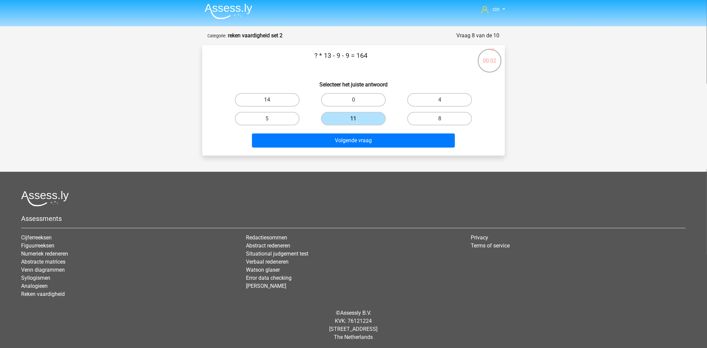
radio input "true"
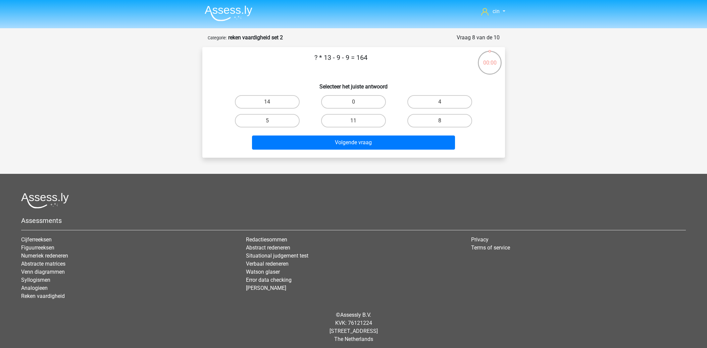
scroll to position [2, 0]
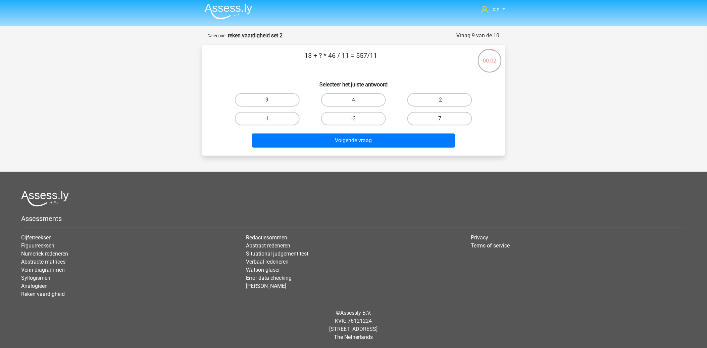
click at [264, 97] on label "9" at bounding box center [267, 99] width 65 height 13
click at [267, 100] on input "9" at bounding box center [269, 102] width 4 height 4
radio input "true"
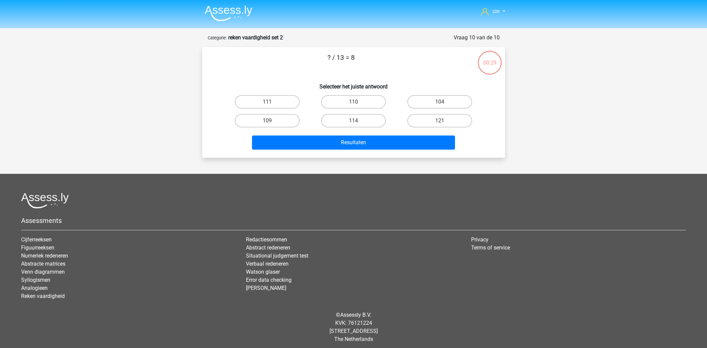
scroll to position [2, 0]
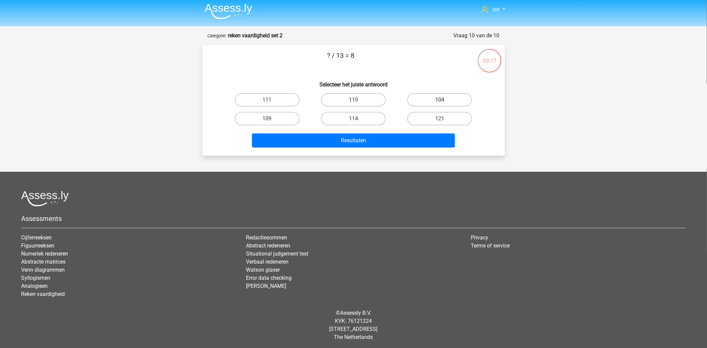
click at [422, 100] on label "104" at bounding box center [440, 99] width 65 height 13
click at [440, 100] on input "104" at bounding box center [442, 102] width 4 height 4
radio input "true"
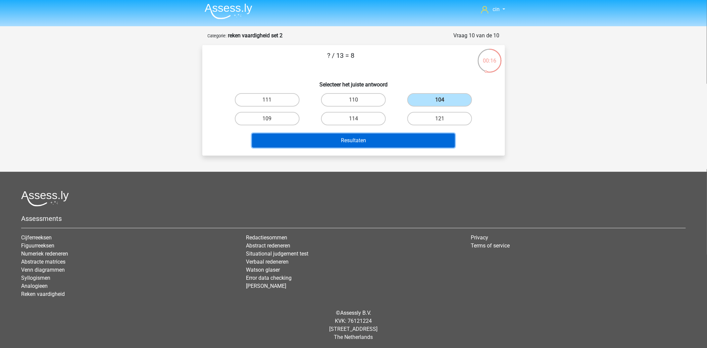
click at [360, 139] on button "Resultaten" at bounding box center [353, 140] width 203 height 14
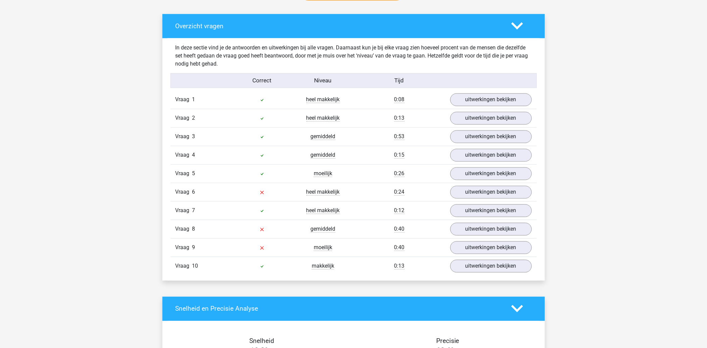
scroll to position [410, 0]
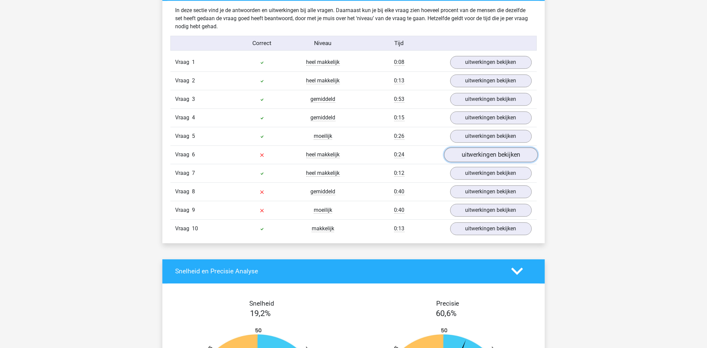
click at [468, 153] on link "uitwerkingen bekijken" at bounding box center [491, 154] width 94 height 15
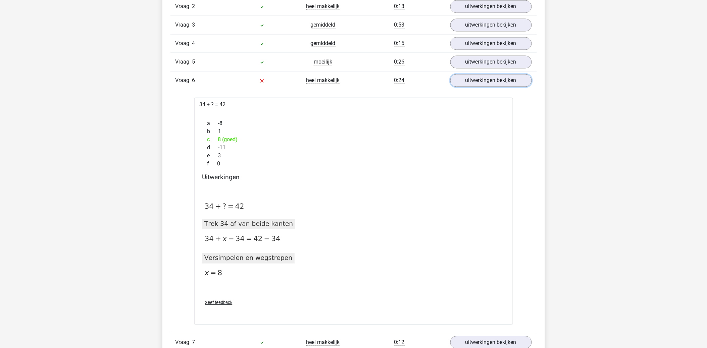
scroll to position [522, 0]
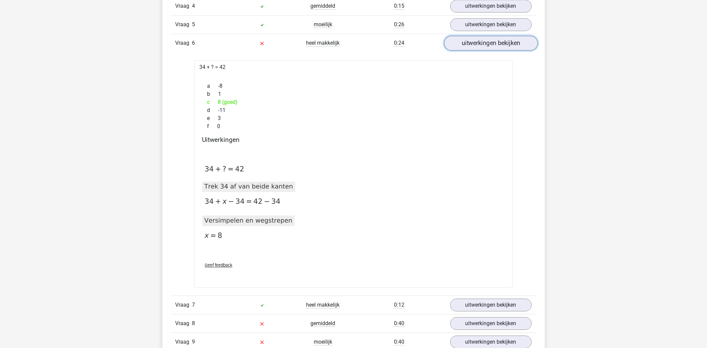
click at [470, 42] on link "uitwerkingen bekijken" at bounding box center [491, 43] width 94 height 15
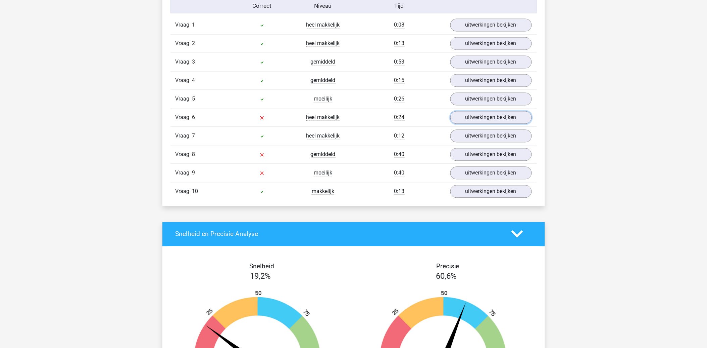
scroll to position [373, 0]
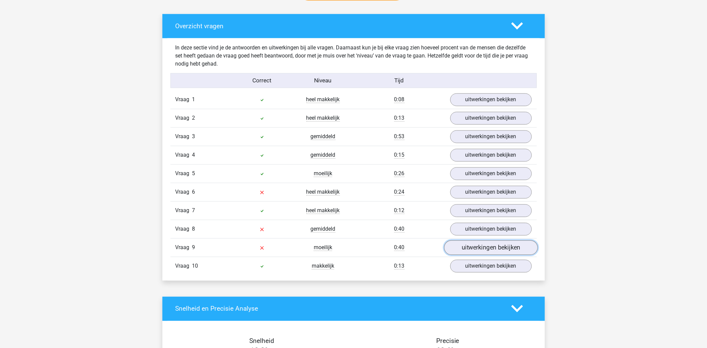
click at [460, 246] on link "uitwerkingen bekijken" at bounding box center [491, 247] width 94 height 15
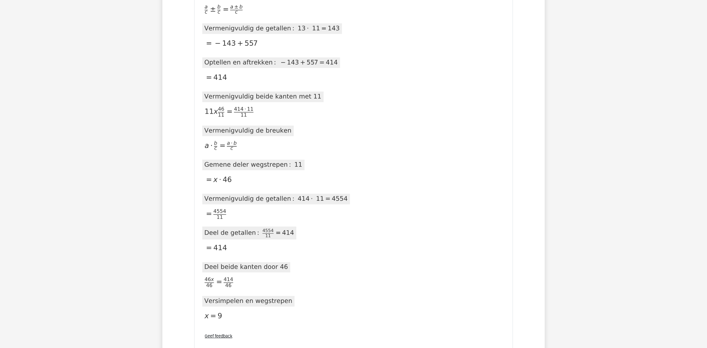
scroll to position [597, 0]
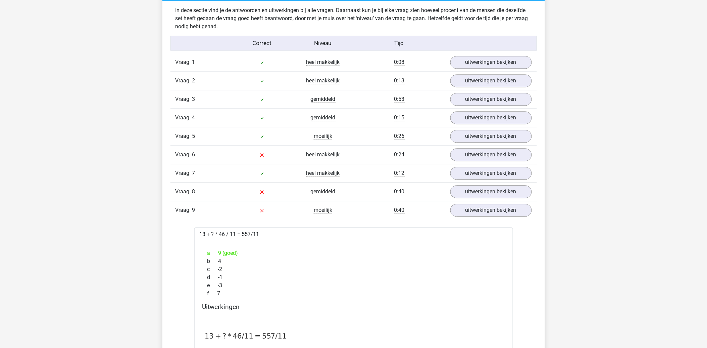
scroll to position [0, 0]
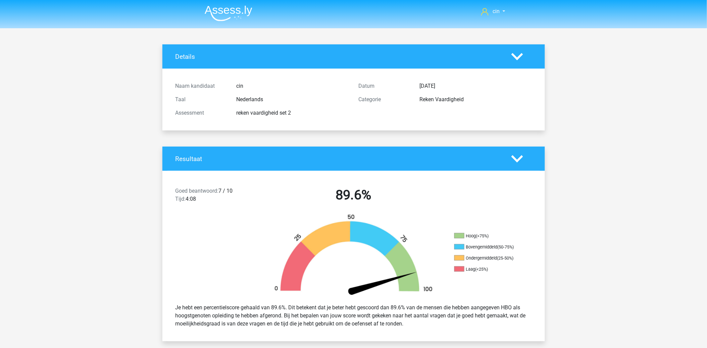
click at [210, 9] on img at bounding box center [229, 13] width 48 height 16
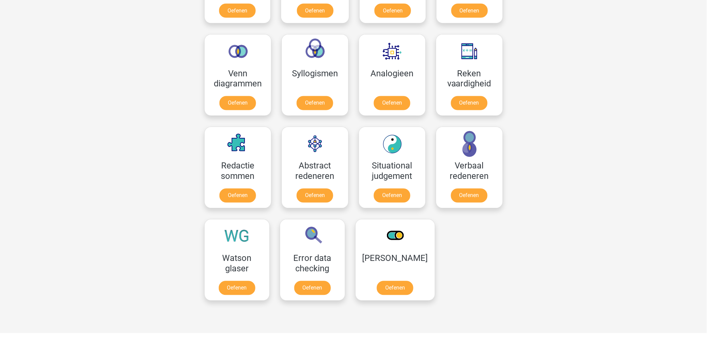
scroll to position [410, 0]
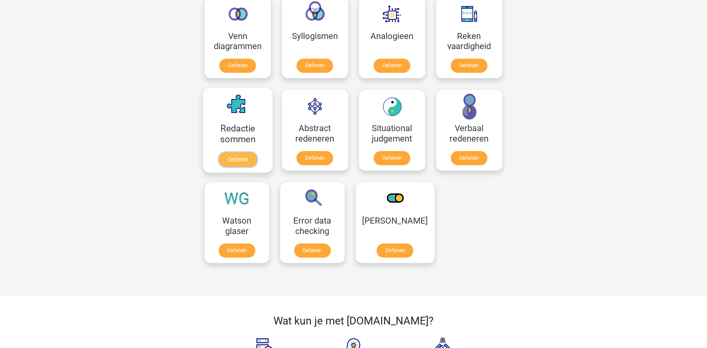
click at [230, 152] on link "Oefenen" at bounding box center [238, 159] width 38 height 15
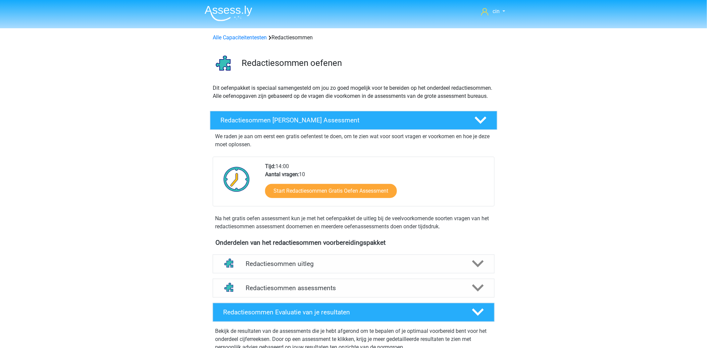
click at [245, 8] on img at bounding box center [229, 13] width 48 height 16
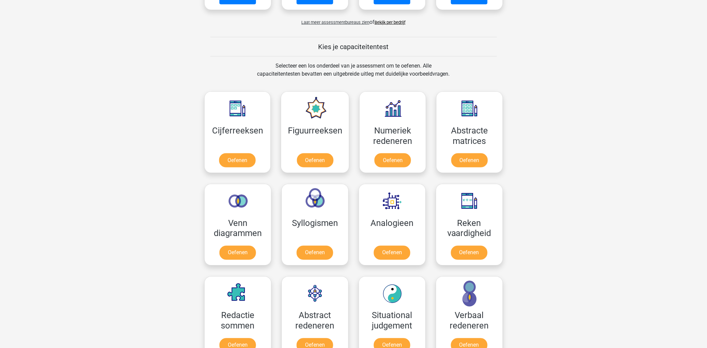
scroll to position [373, 0]
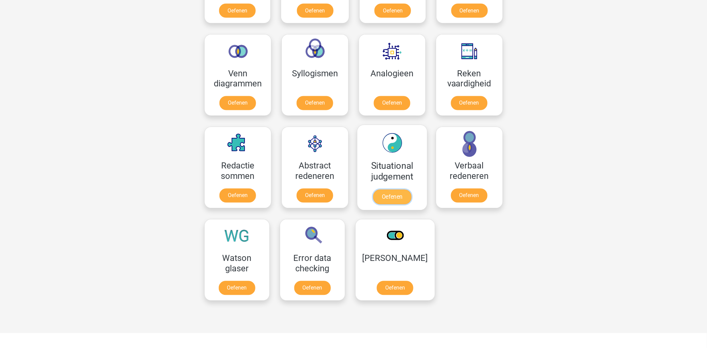
click at [394, 189] on link "Oefenen" at bounding box center [392, 196] width 38 height 15
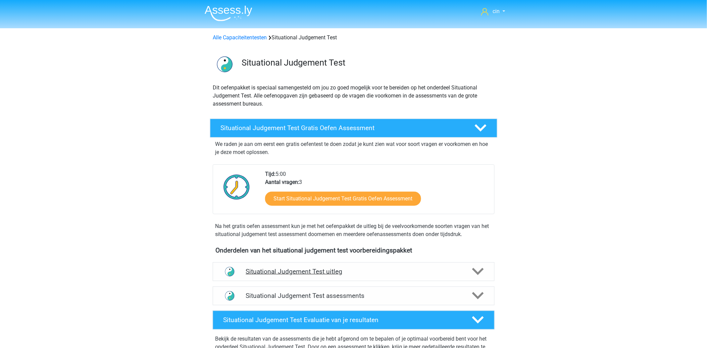
click at [280, 272] on h4 "Situational Judgement Test uitleg" at bounding box center [354, 271] width 216 height 8
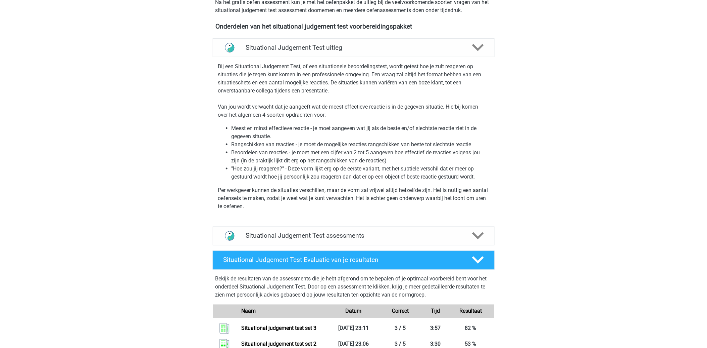
scroll to position [261, 0]
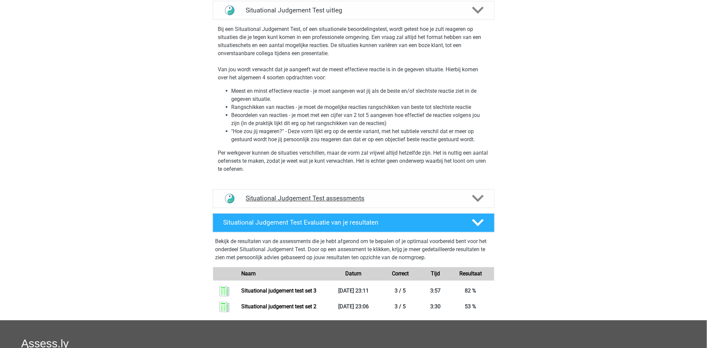
click at [270, 200] on h4 "Situational Judgement Test assessments" at bounding box center [354, 198] width 216 height 8
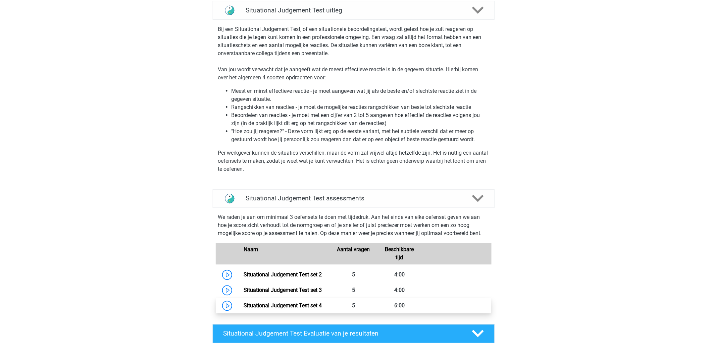
click at [277, 305] on link "Situational Judgement Test set 4" at bounding box center [283, 305] width 78 height 6
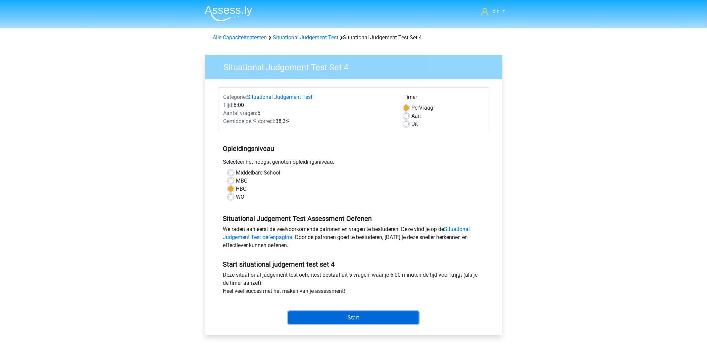
click at [357, 315] on input "Start" at bounding box center [353, 317] width 131 height 13
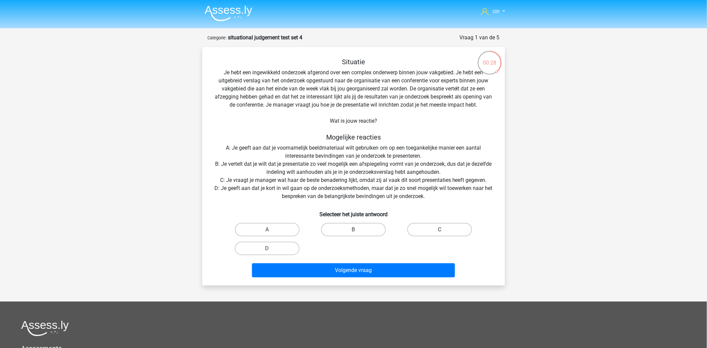
click at [443, 227] on label "C" at bounding box center [440, 229] width 65 height 13
click at [443, 229] on input "C" at bounding box center [442, 231] width 4 height 4
radio input "true"
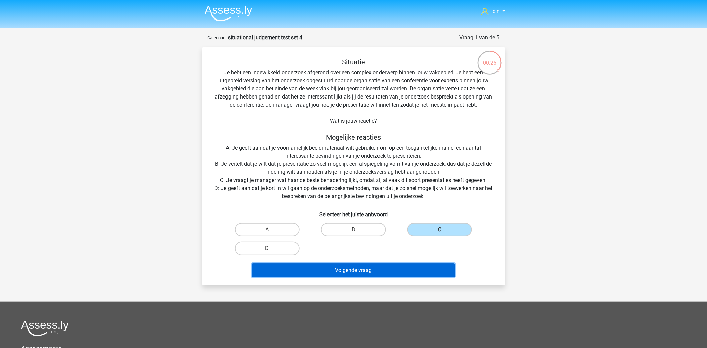
click at [342, 269] on button "Volgende vraag" at bounding box center [353, 270] width 203 height 14
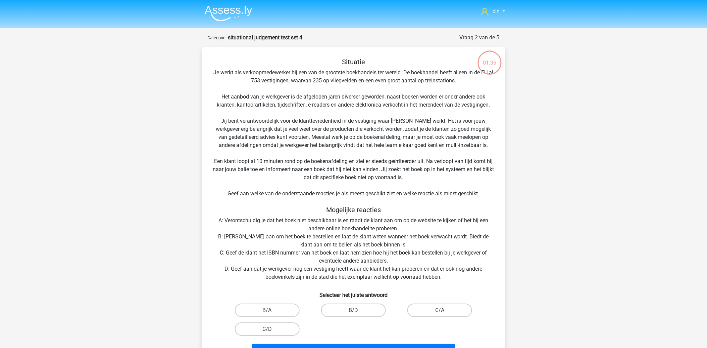
scroll to position [34, 0]
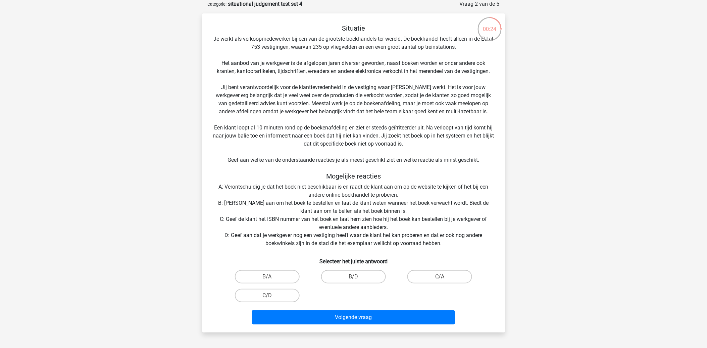
click at [357, 276] on input "B/D" at bounding box center [356, 278] width 4 height 4
radio input "true"
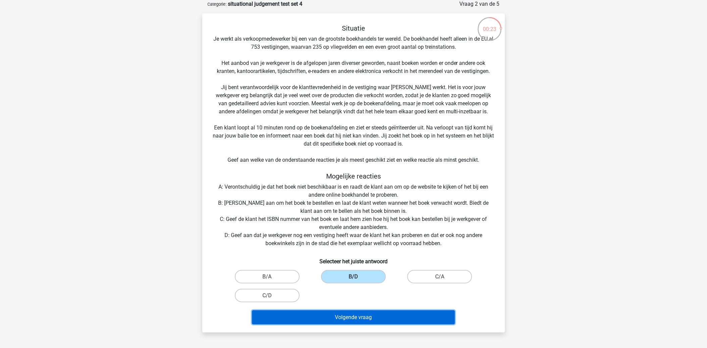
click at [357, 315] on button "Volgende vraag" at bounding box center [353, 317] width 203 height 14
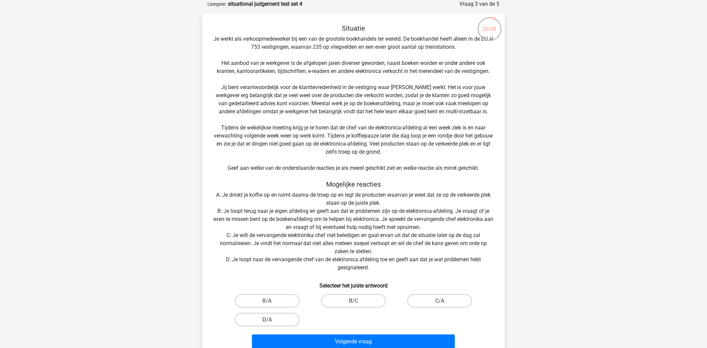
click at [267, 317] on label "D/A" at bounding box center [267, 319] width 65 height 13
click at [267, 319] on input "D/A" at bounding box center [269, 321] width 4 height 4
radio input "true"
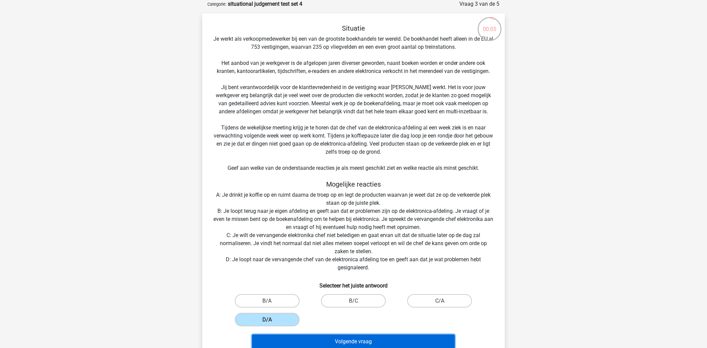
click at [293, 337] on button "Volgende vraag" at bounding box center [353, 341] width 203 height 14
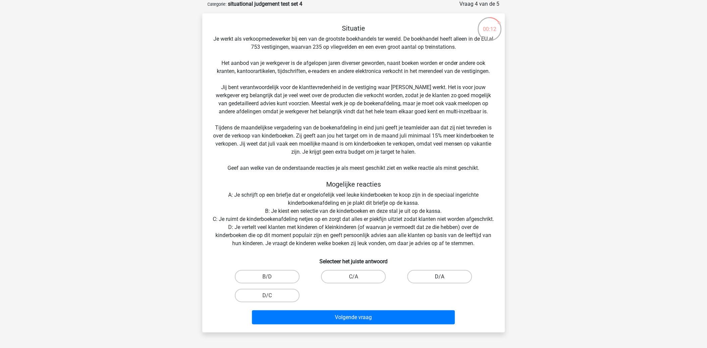
click at [426, 283] on label "D/A" at bounding box center [440, 276] width 65 height 13
click at [440, 281] on input "D/A" at bounding box center [442, 278] width 4 height 4
radio input "true"
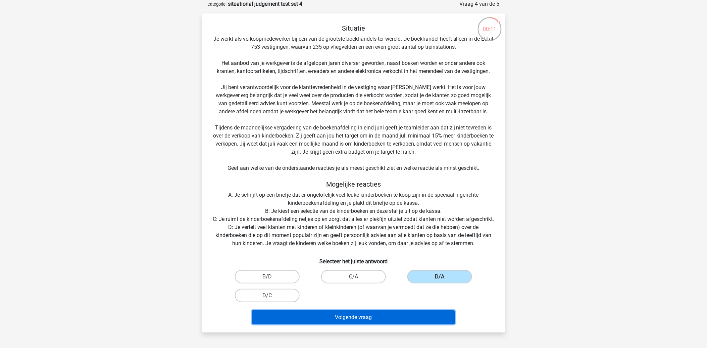
click at [345, 324] on button "Volgende vraag" at bounding box center [353, 317] width 203 height 14
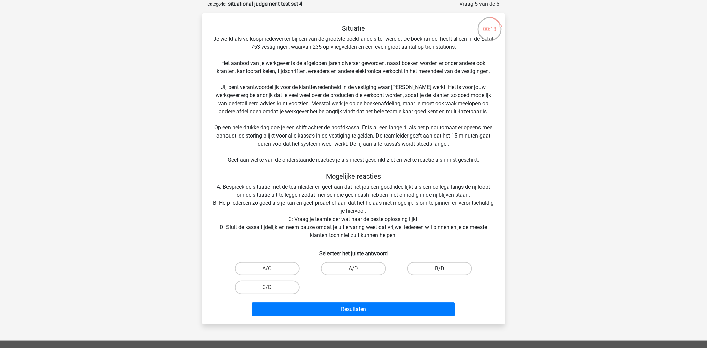
click at [436, 268] on label "B/D" at bounding box center [440, 268] width 65 height 13
click at [440, 268] on input "B/D" at bounding box center [442, 270] width 4 height 4
radio input "true"
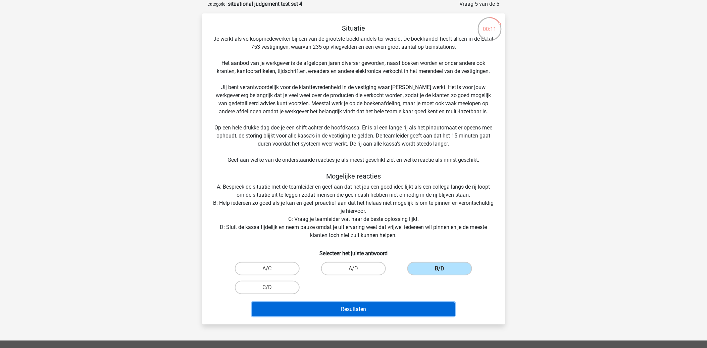
click at [350, 306] on button "Resultaten" at bounding box center [353, 309] width 203 height 14
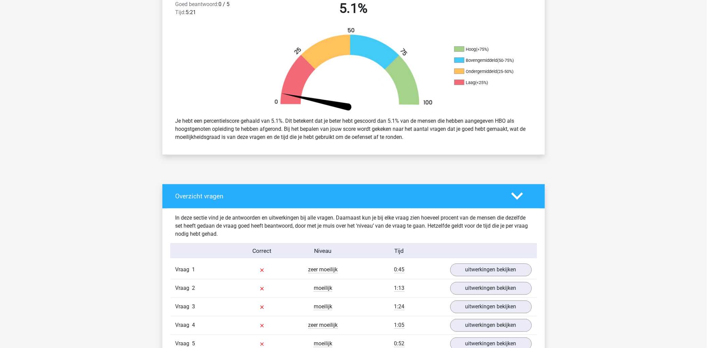
scroll to position [224, 0]
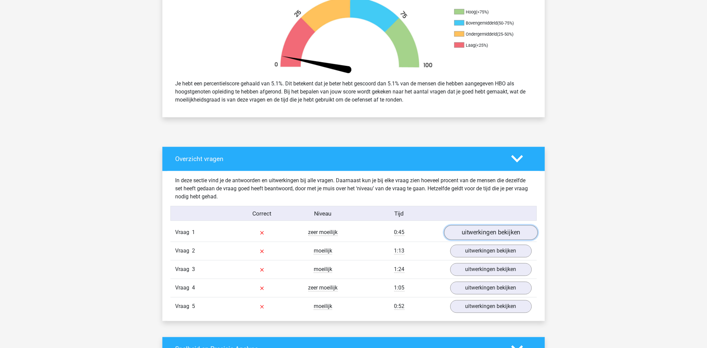
click at [518, 232] on link "uitwerkingen bekijken" at bounding box center [491, 232] width 94 height 15
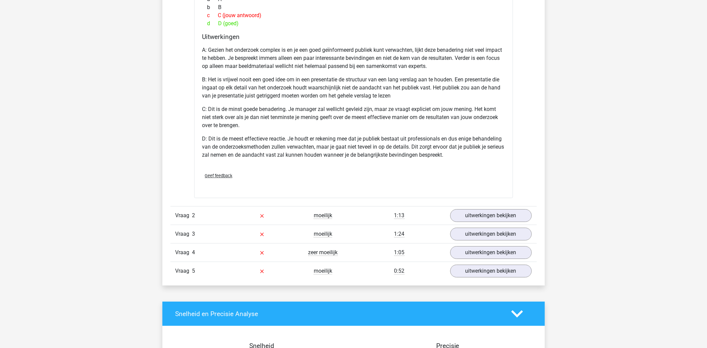
scroll to position [672, 0]
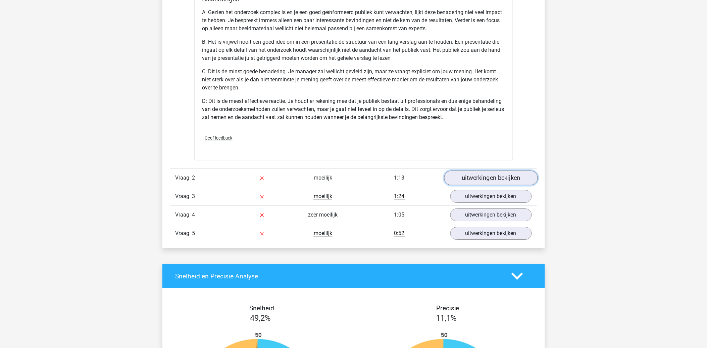
click at [459, 183] on link "uitwerkingen bekijken" at bounding box center [491, 177] width 94 height 15
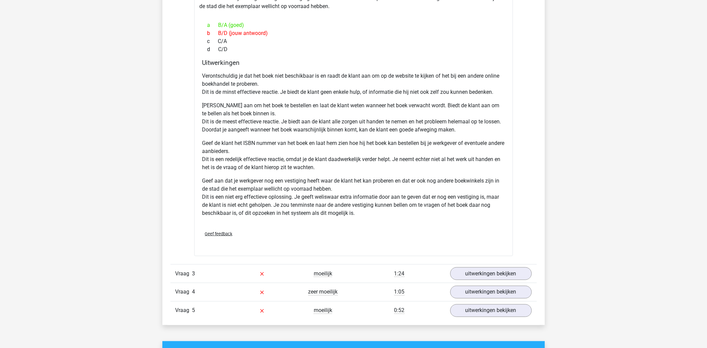
scroll to position [1119, 0]
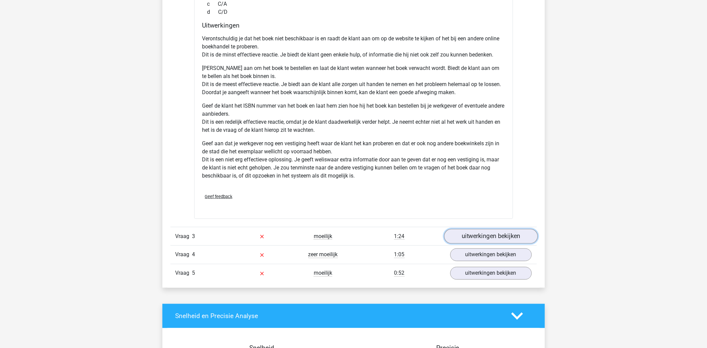
click at [478, 234] on link "uitwerkingen bekijken" at bounding box center [491, 236] width 94 height 15
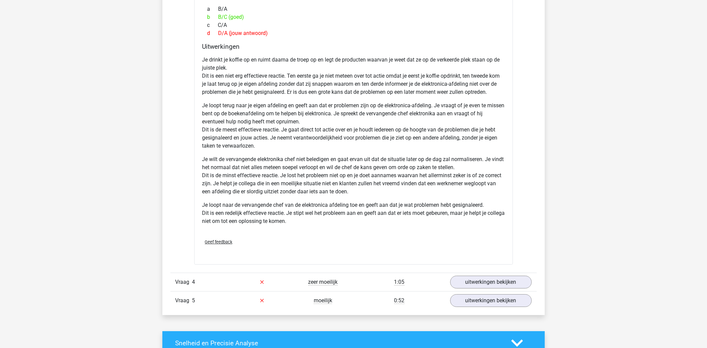
scroll to position [1641, 0]
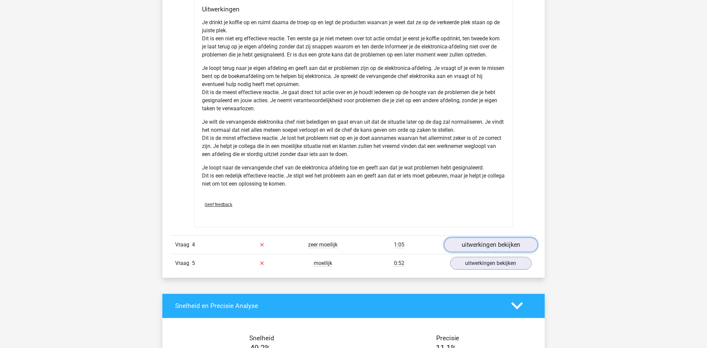
click at [502, 248] on link "uitwerkingen bekijken" at bounding box center [491, 244] width 94 height 15
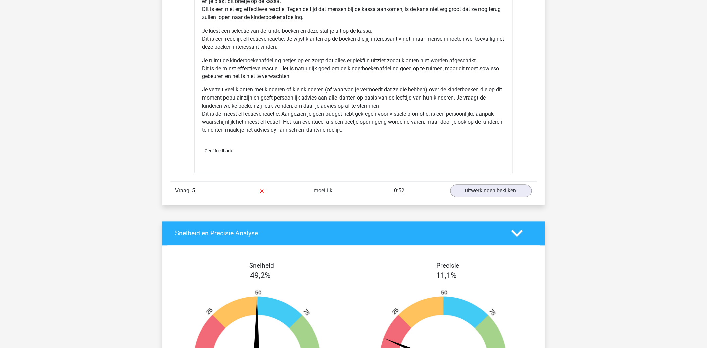
scroll to position [2238, 0]
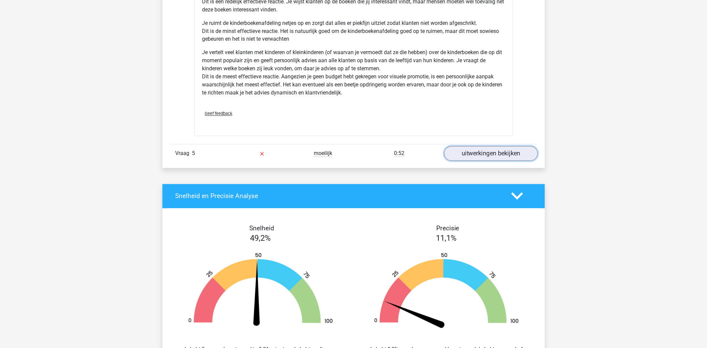
click at [491, 157] on link "uitwerkingen bekijken" at bounding box center [491, 153] width 94 height 15
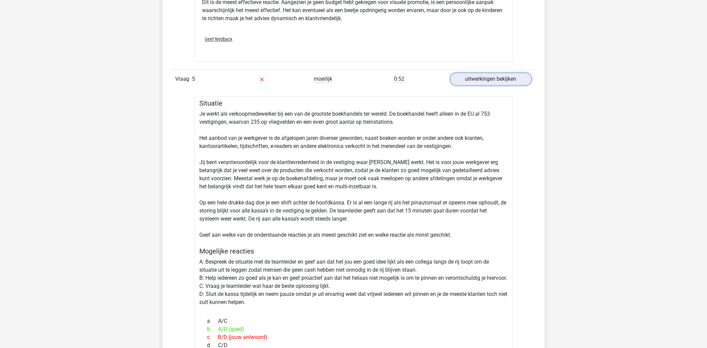
scroll to position [2350, 0]
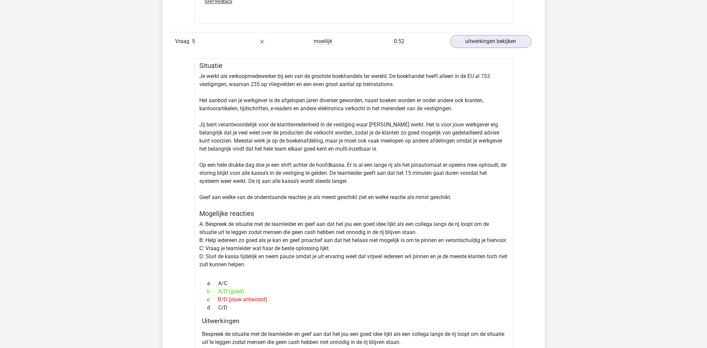
click at [357, 141] on div "Situatie Je werkt als verkoopmedewerker bij een van de grootste boekhandels ter…" at bounding box center [353, 277] width 319 height 439
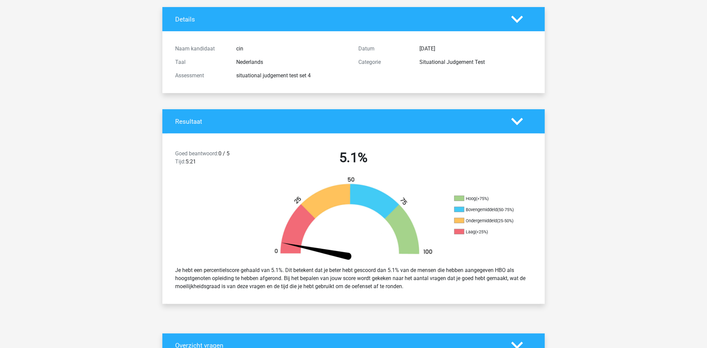
scroll to position [0, 0]
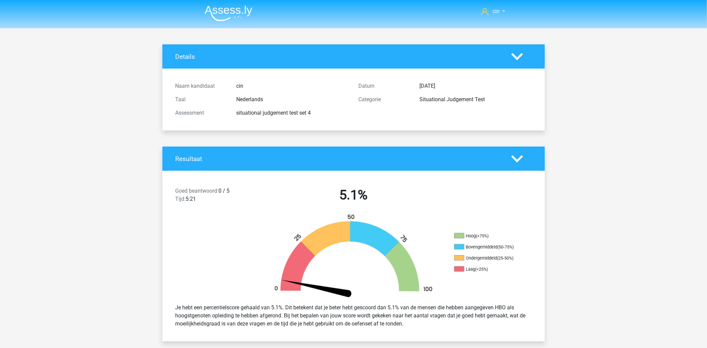
click at [223, 10] on img at bounding box center [229, 13] width 48 height 16
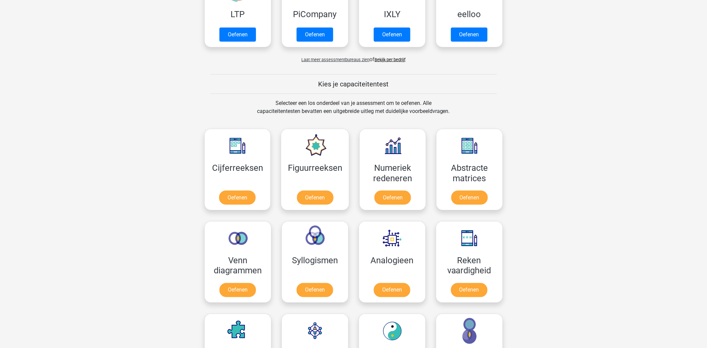
scroll to position [448, 0]
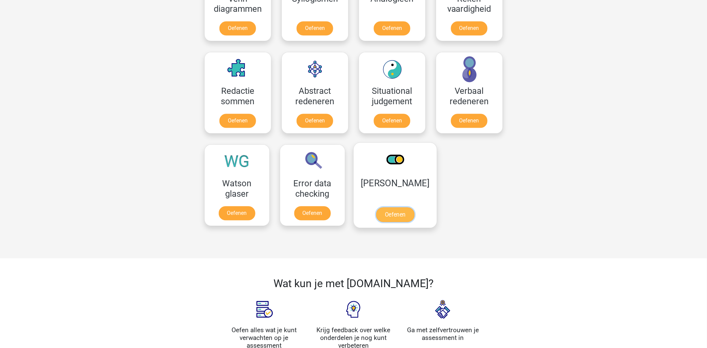
click at [384, 207] on link "Oefenen" at bounding box center [395, 214] width 38 height 15
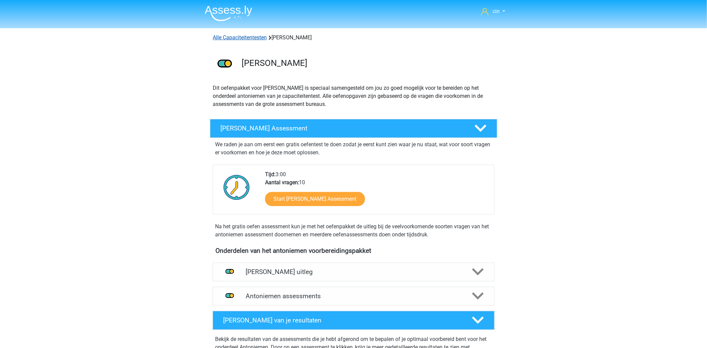
click at [244, 35] on link "Alle Capaciteitentesten" at bounding box center [240, 37] width 54 height 6
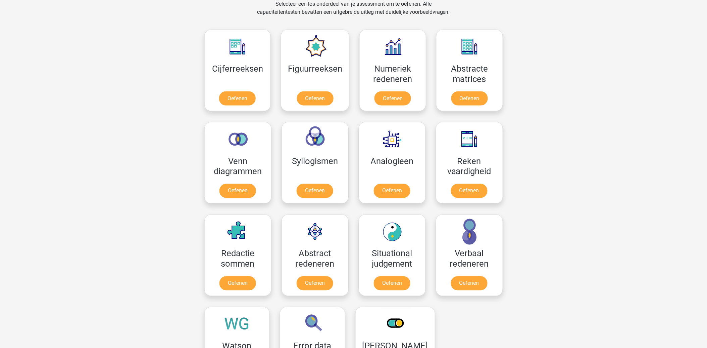
scroll to position [323, 0]
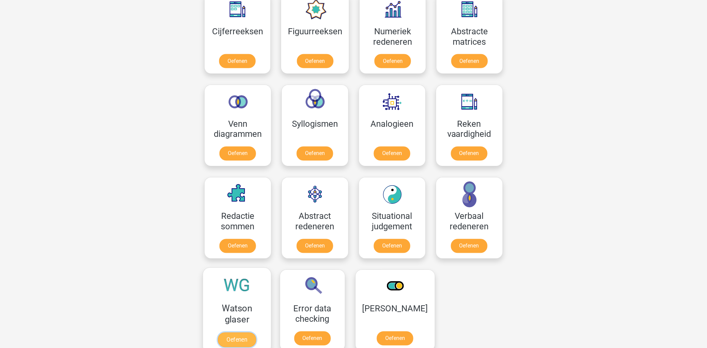
click at [240, 332] on link "Oefenen" at bounding box center [237, 339] width 38 height 15
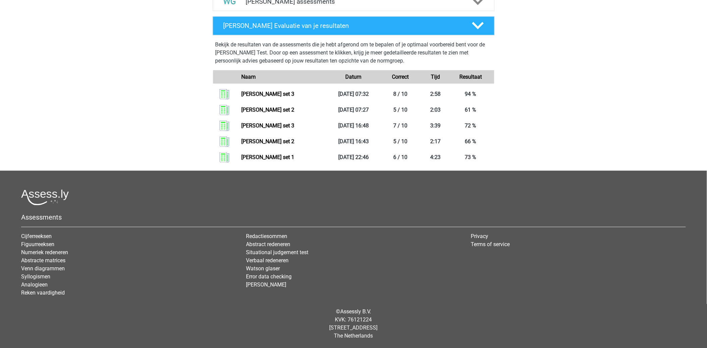
scroll to position [182, 0]
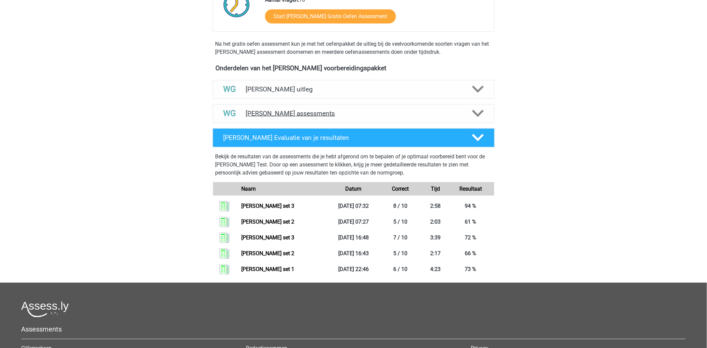
click at [322, 116] on h4 "Watson Glaser assessments" at bounding box center [354, 113] width 216 height 8
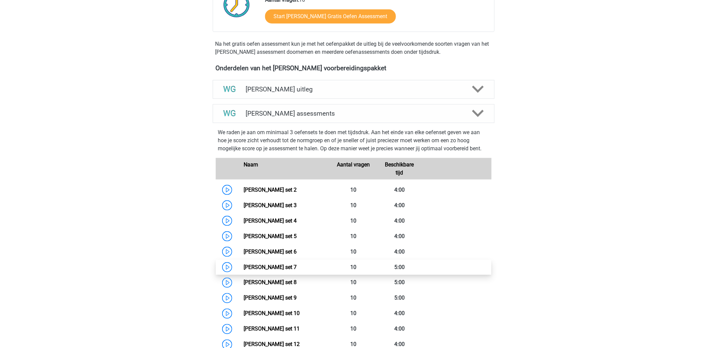
click at [269, 267] on link "Watson Glaser set 7" at bounding box center [270, 267] width 53 height 6
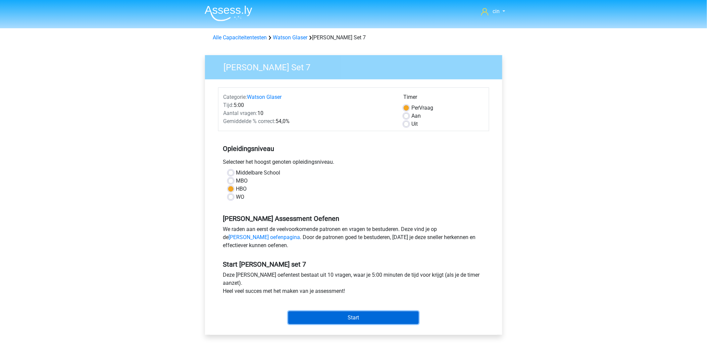
click at [357, 316] on input "Start" at bounding box center [353, 317] width 131 height 13
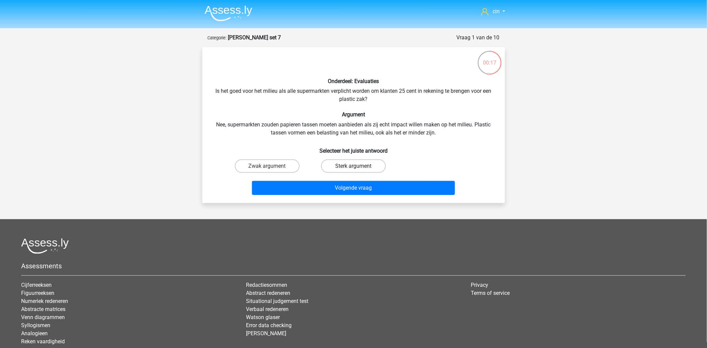
click at [353, 163] on label "Sterk argument" at bounding box center [353, 165] width 65 height 13
click at [354, 166] on input "Sterk argument" at bounding box center [356, 168] width 4 height 4
radio input "true"
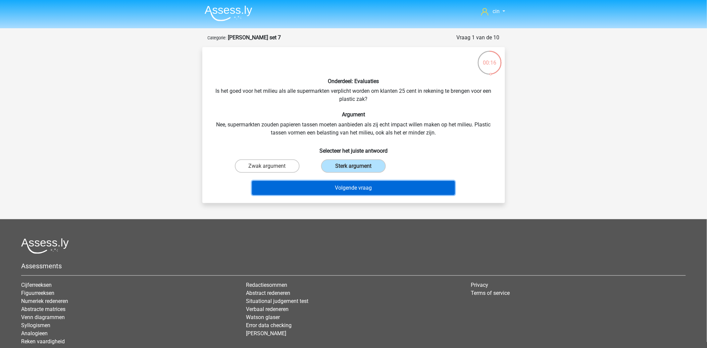
click at [350, 189] on button "Volgende vraag" at bounding box center [353, 188] width 203 height 14
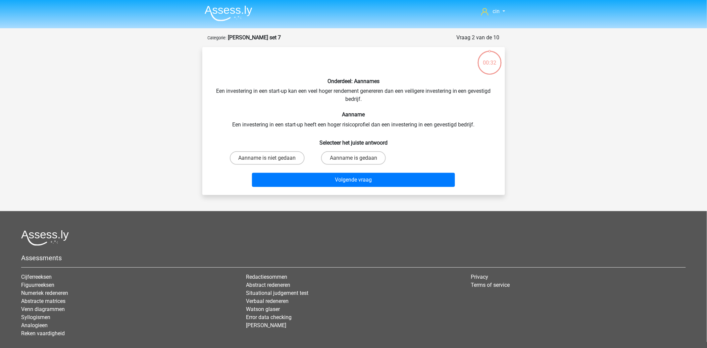
scroll to position [34, 0]
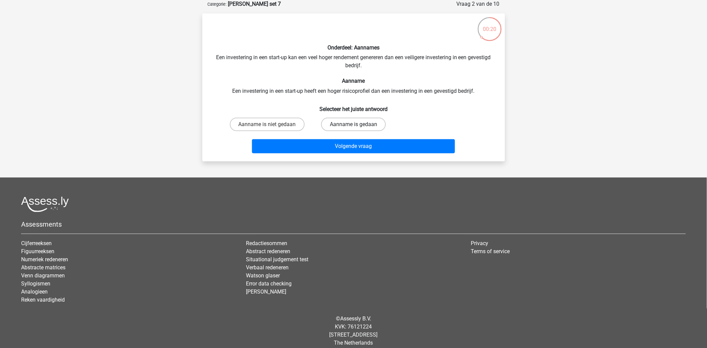
click at [350, 122] on label "Aanname is gedaan" at bounding box center [353, 124] width 65 height 13
click at [354, 124] on input "Aanname is gedaan" at bounding box center [356, 126] width 4 height 4
radio input "true"
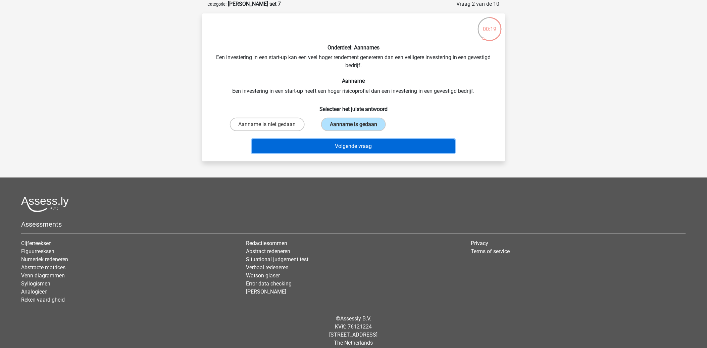
click at [355, 146] on button "Volgende vraag" at bounding box center [353, 146] width 203 height 14
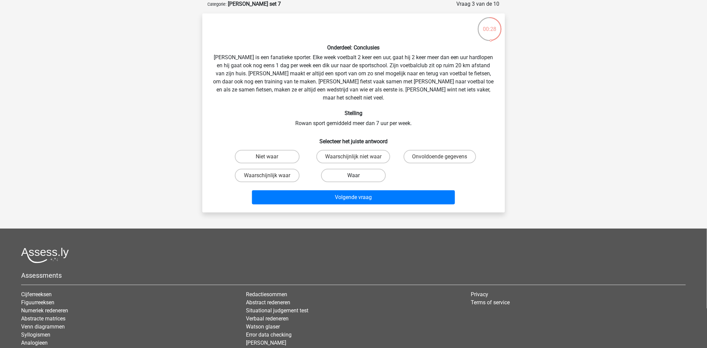
click at [336, 169] on label "Waar" at bounding box center [353, 175] width 65 height 13
click at [354, 175] on input "Waar" at bounding box center [356, 177] width 4 height 4
radio input "true"
click at [253, 169] on label "Waarschijnlijk waar" at bounding box center [267, 175] width 65 height 13
click at [267, 175] on input "Waarschijnlijk waar" at bounding box center [269, 177] width 4 height 4
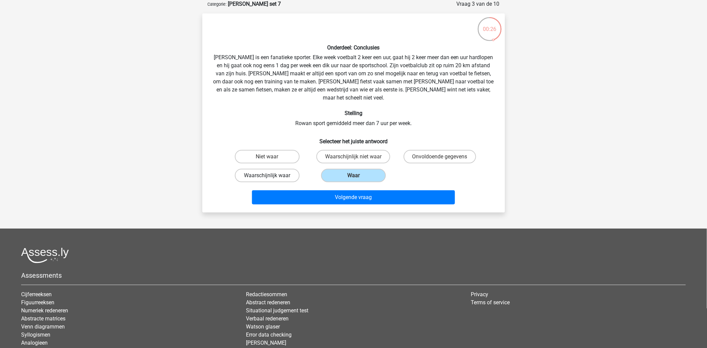
radio input "true"
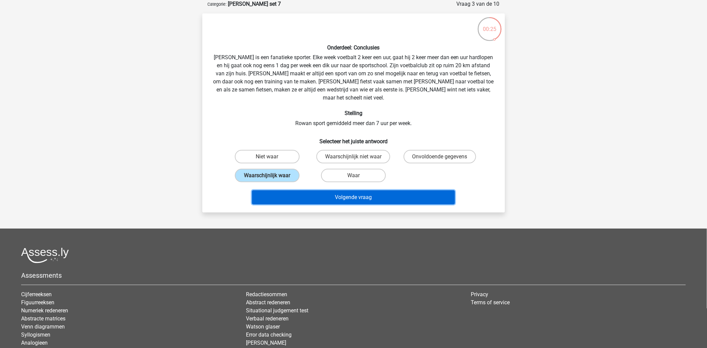
click at [341, 190] on button "Volgende vraag" at bounding box center [353, 197] width 203 height 14
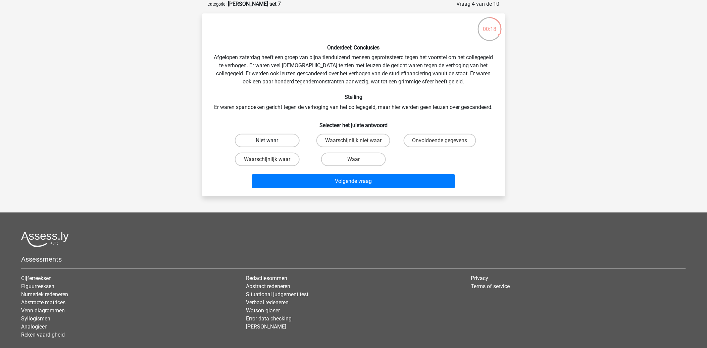
click at [264, 147] on label "Niet waar" at bounding box center [267, 140] width 65 height 13
click at [267, 145] on input "Niet waar" at bounding box center [269, 142] width 4 height 4
radio input "true"
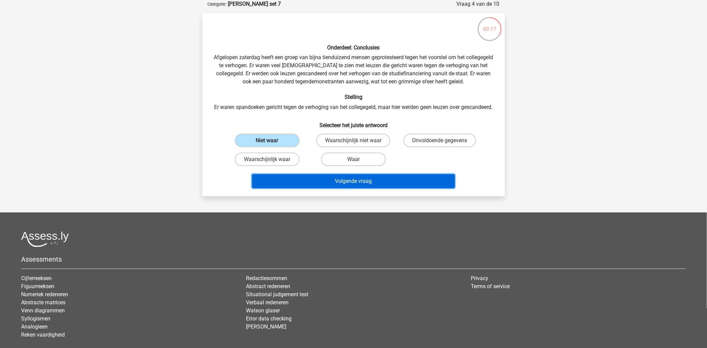
click at [358, 186] on button "Volgende vraag" at bounding box center [353, 181] width 203 height 14
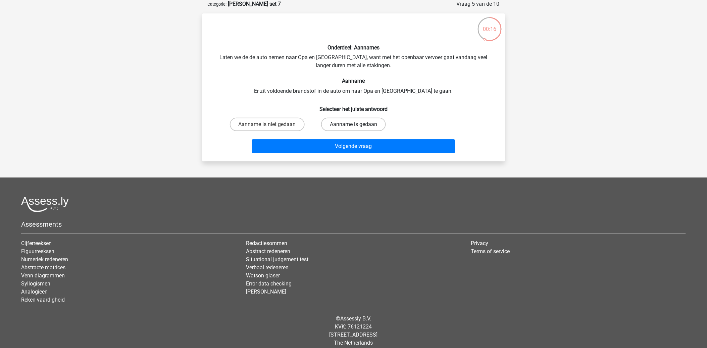
click at [368, 124] on label "Aanname is gedaan" at bounding box center [353, 124] width 65 height 13
click at [358, 124] on input "Aanname is gedaan" at bounding box center [356, 126] width 4 height 4
radio input "true"
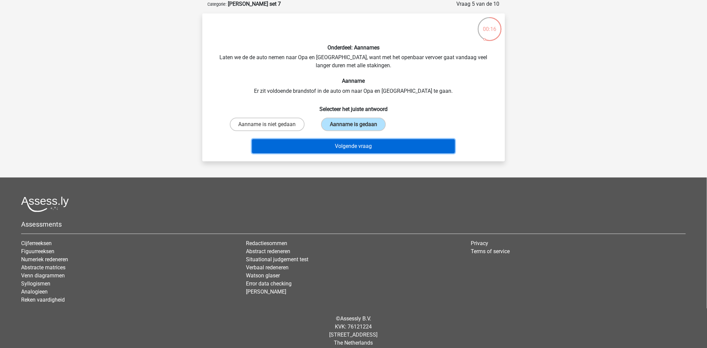
click at [368, 146] on button "Volgende vraag" at bounding box center [353, 146] width 203 height 14
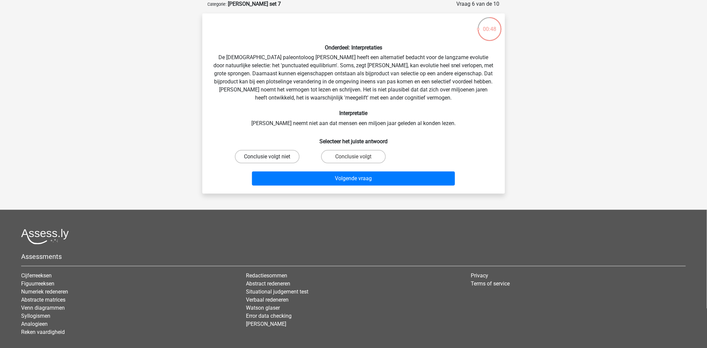
click at [251, 152] on label "Conclusie volgt niet" at bounding box center [267, 156] width 65 height 13
click at [267, 156] on input "Conclusie volgt niet" at bounding box center [269, 158] width 4 height 4
radio input "true"
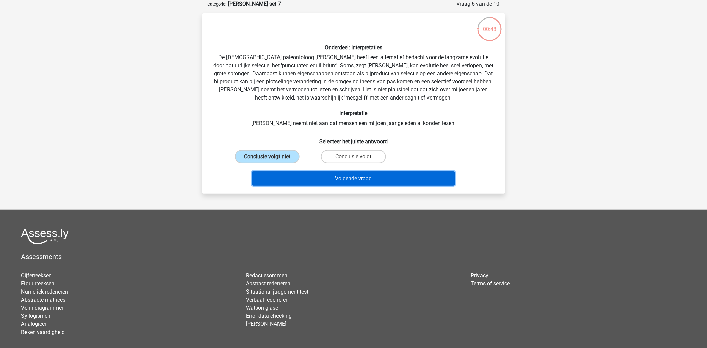
click at [289, 173] on button "Volgende vraag" at bounding box center [353, 178] width 203 height 14
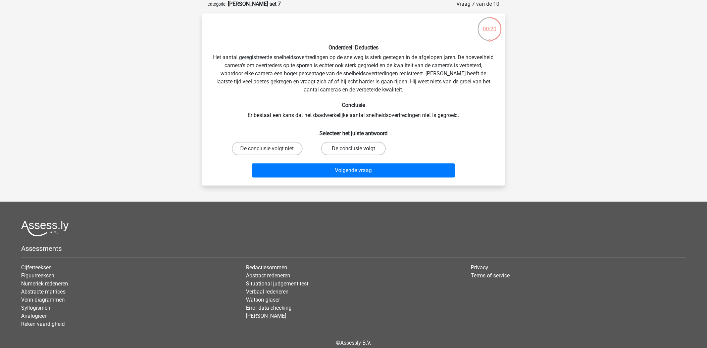
click at [357, 148] on label "De conclusie volgt" at bounding box center [353, 148] width 65 height 13
click at [357, 148] on input "De conclusie volgt" at bounding box center [356, 150] width 4 height 4
radio input "true"
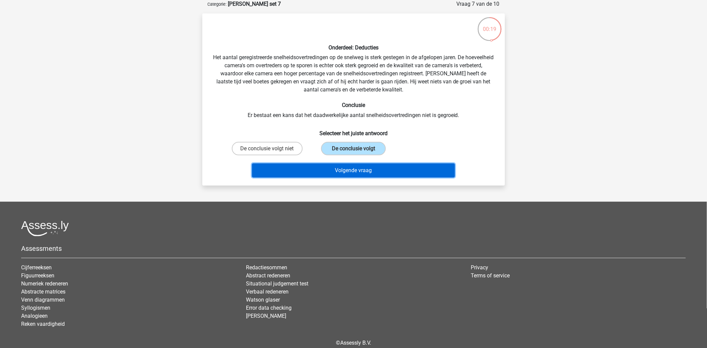
click at [351, 170] on button "Volgende vraag" at bounding box center [353, 170] width 203 height 14
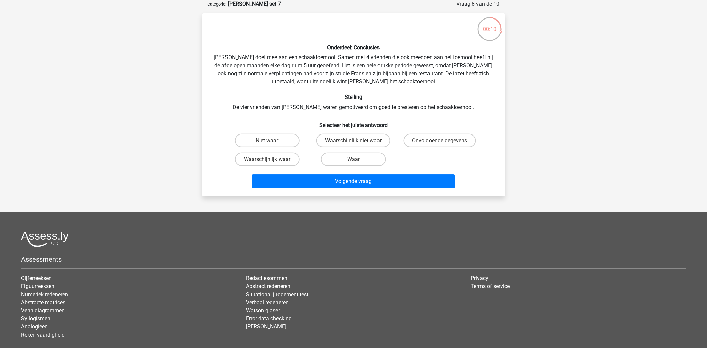
click at [271, 159] on input "Waarschijnlijk waar" at bounding box center [269, 161] width 4 height 4
radio input "true"
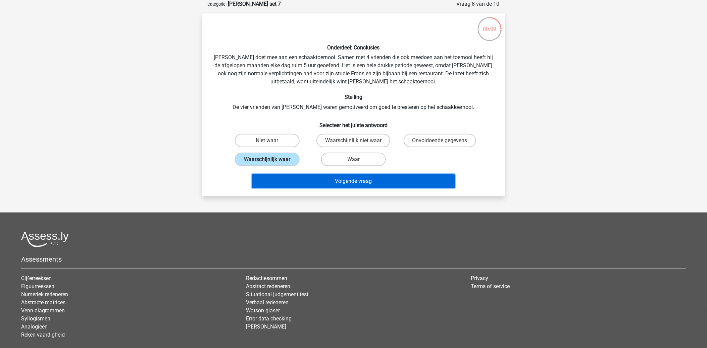
click at [295, 183] on button "Volgende vraag" at bounding box center [353, 181] width 203 height 14
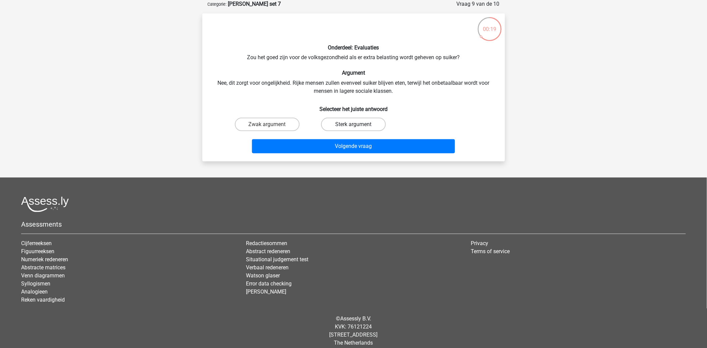
click at [343, 125] on label "Sterk argument" at bounding box center [353, 124] width 65 height 13
click at [354, 125] on input "Sterk argument" at bounding box center [356, 126] width 4 height 4
radio input "true"
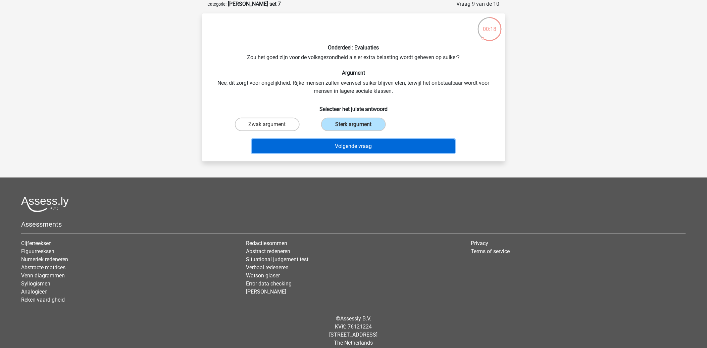
click at [349, 145] on button "Volgende vraag" at bounding box center [353, 146] width 203 height 14
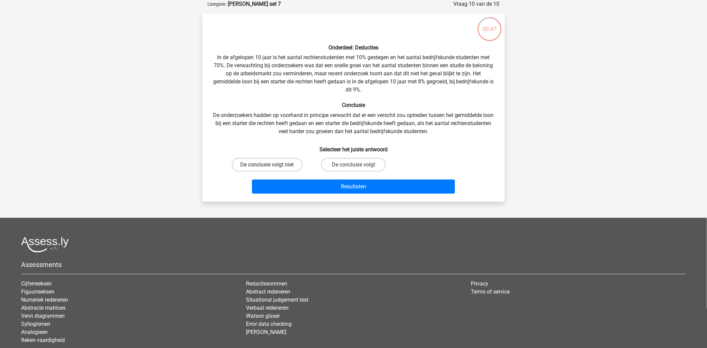
click at [287, 169] on label "De conclusie volgt niet" at bounding box center [267, 164] width 71 height 13
click at [272, 169] on input "De conclusie volgt niet" at bounding box center [269, 167] width 4 height 4
radio input "true"
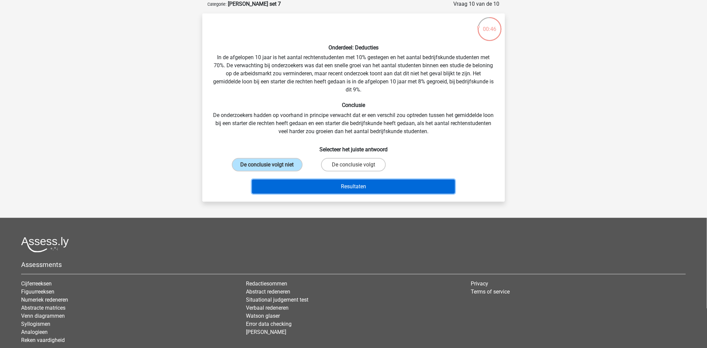
click at [307, 183] on button "Resultaten" at bounding box center [353, 186] width 203 height 14
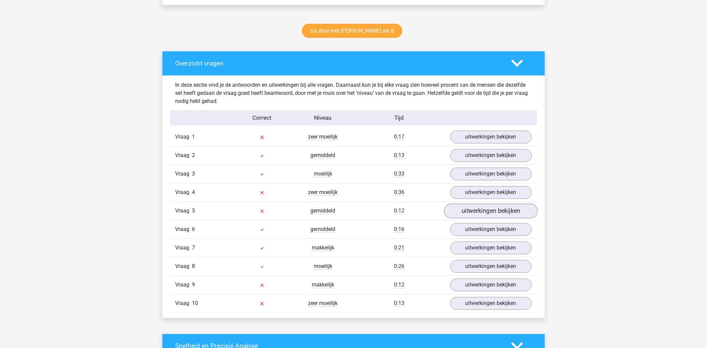
scroll to position [410, 0]
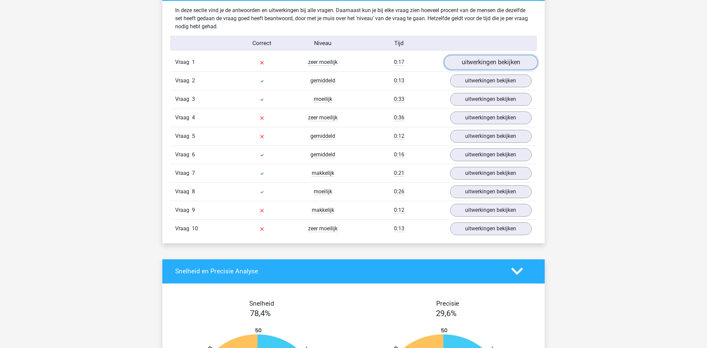
click at [483, 64] on link "uitwerkingen bekijken" at bounding box center [491, 62] width 94 height 15
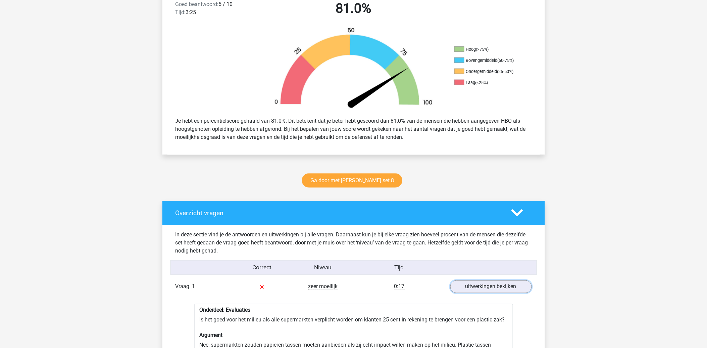
scroll to position [0, 0]
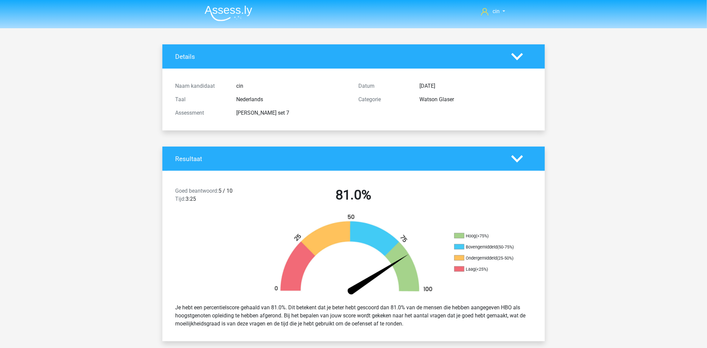
click at [210, 15] on img at bounding box center [229, 13] width 48 height 16
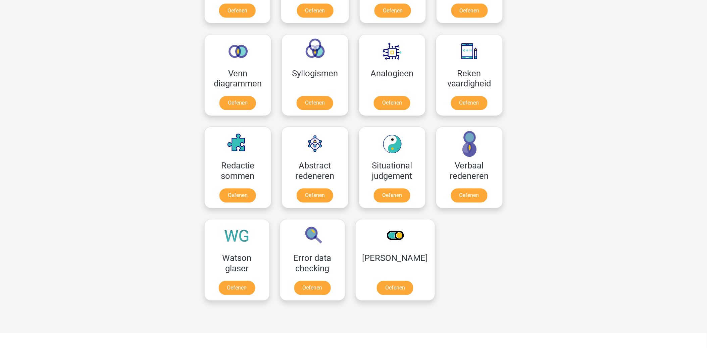
scroll to position [410, 0]
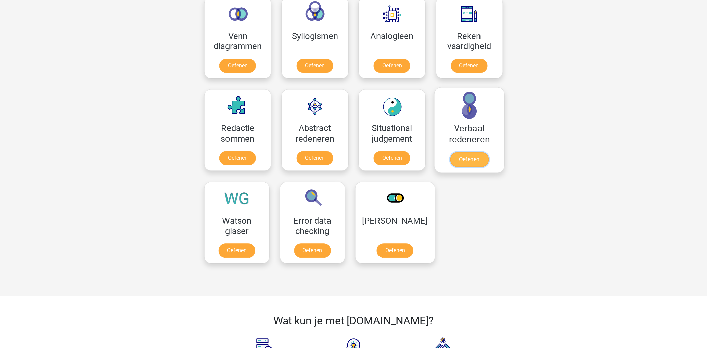
click at [467, 152] on link "Oefenen" at bounding box center [469, 159] width 38 height 15
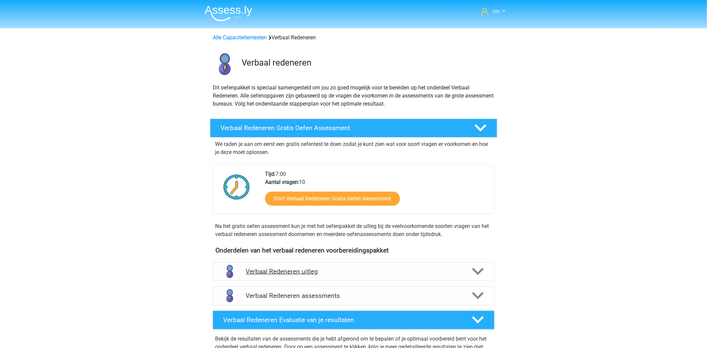
click at [303, 274] on h4 "Verbaal Redeneren uitleg" at bounding box center [354, 271] width 216 height 8
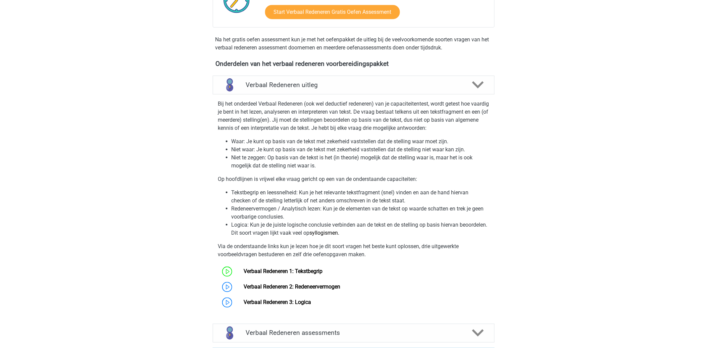
scroll to position [224, 0]
